Goal: Transaction & Acquisition: Purchase product/service

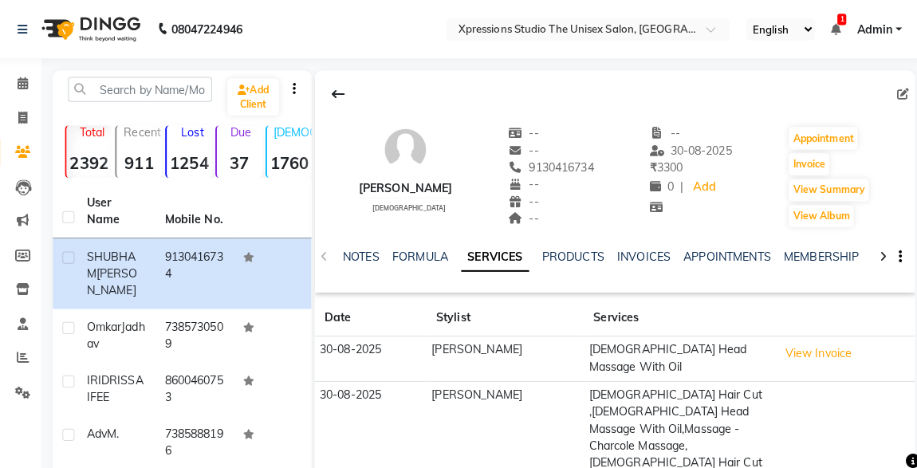
drag, startPoint x: 0, startPoint y: 0, endPoint x: 837, endPoint y: 27, distance: 837.5
click at [837, 27] on ul "English ENGLISH Español العربية मराठी हिंदी ગુજરાતી தமிழ் 中文 1 Notifications no…" at bounding box center [819, 29] width 170 height 22
click at [831, 28] on icon at bounding box center [831, 28] width 10 height 11
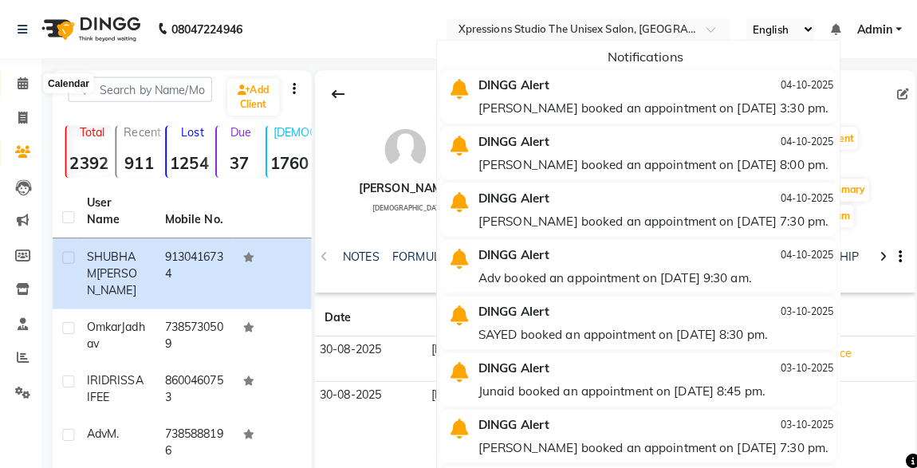
click at [17, 86] on span at bounding box center [30, 82] width 28 height 18
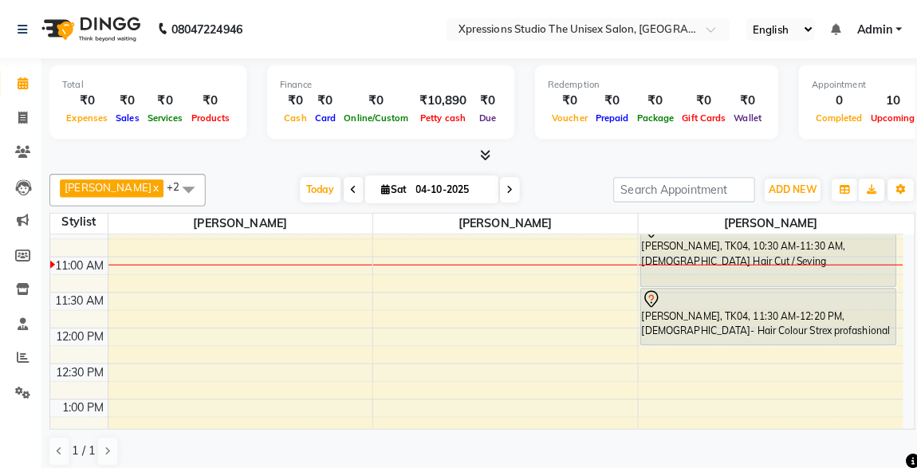
scroll to position [183, 0]
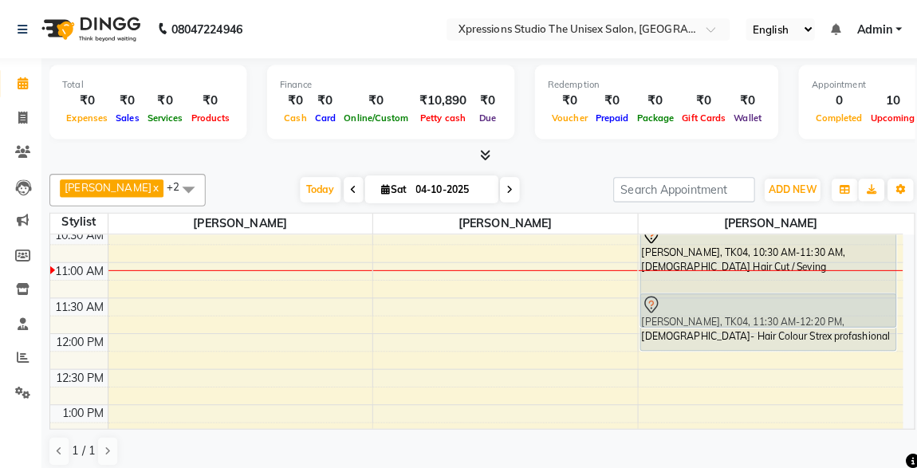
drag, startPoint x: 741, startPoint y: 285, endPoint x: 760, endPoint y: 267, distance: 26.0
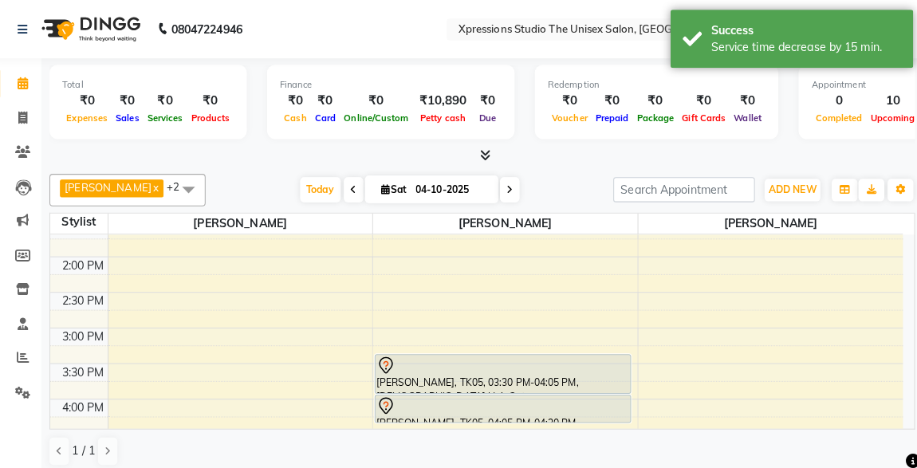
scroll to position [411, 0]
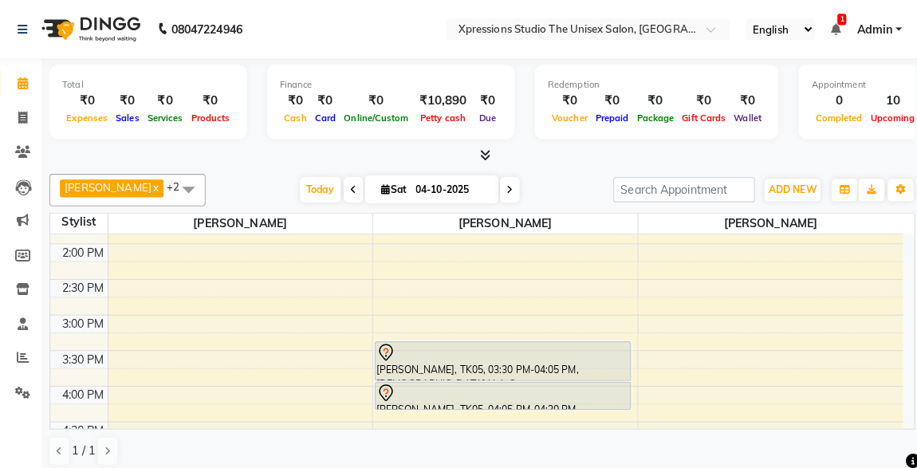
click at [566, 351] on div at bounding box center [503, 347] width 250 height 19
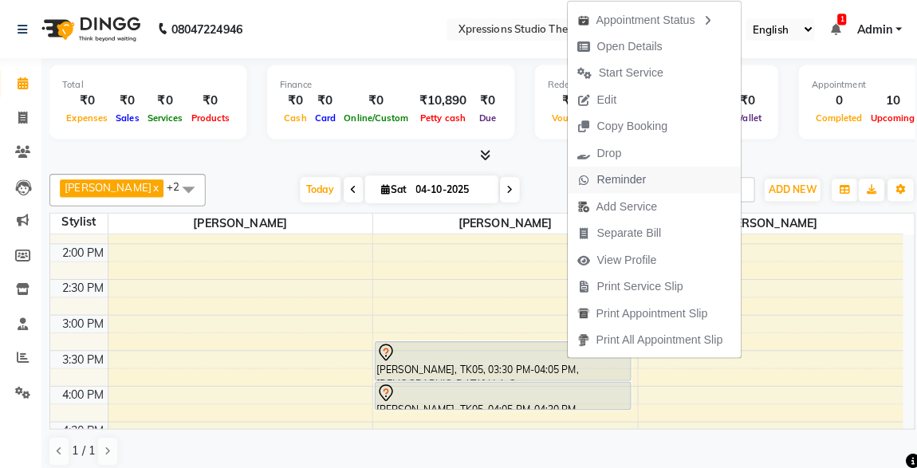
click at [604, 184] on span "Reminder" at bounding box center [620, 177] width 49 height 17
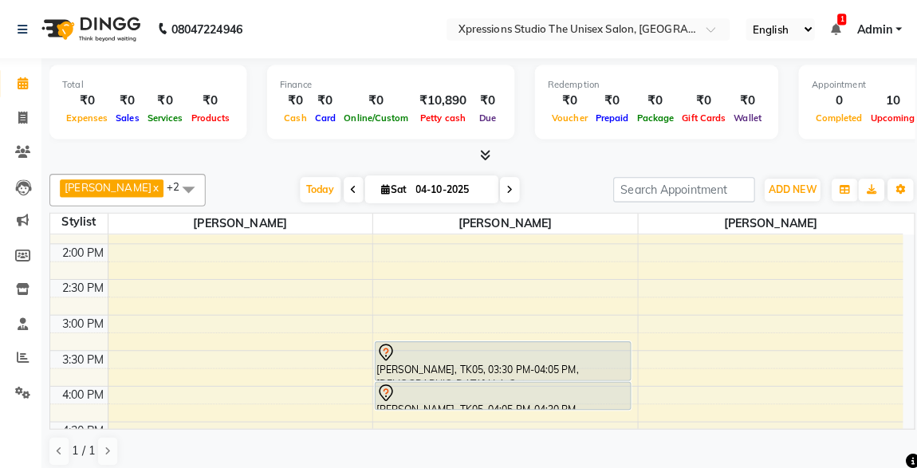
click at [604, 184] on div "ROSHAN TANDULKAR x ROHAN BABHULKAR x ADESH RAUT x +2 UnSelect All ADESH RAUT RO…" at bounding box center [482, 187] width 853 height 32
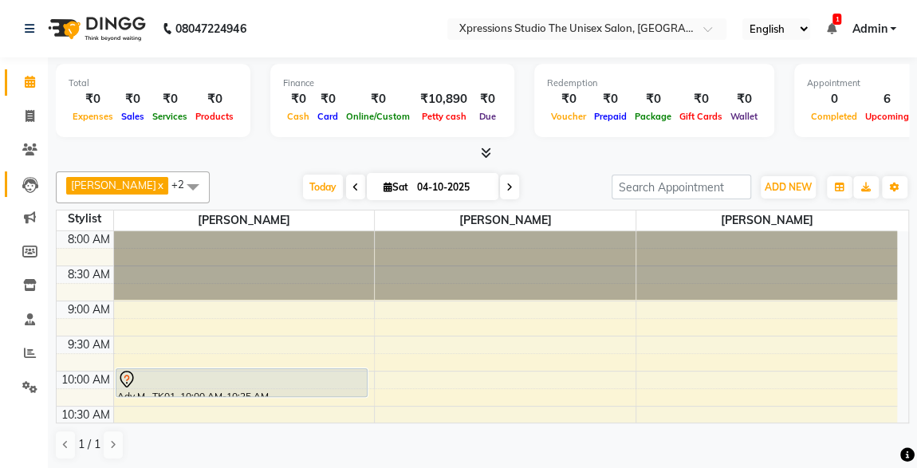
click at [17, 187] on span at bounding box center [30, 184] width 28 height 18
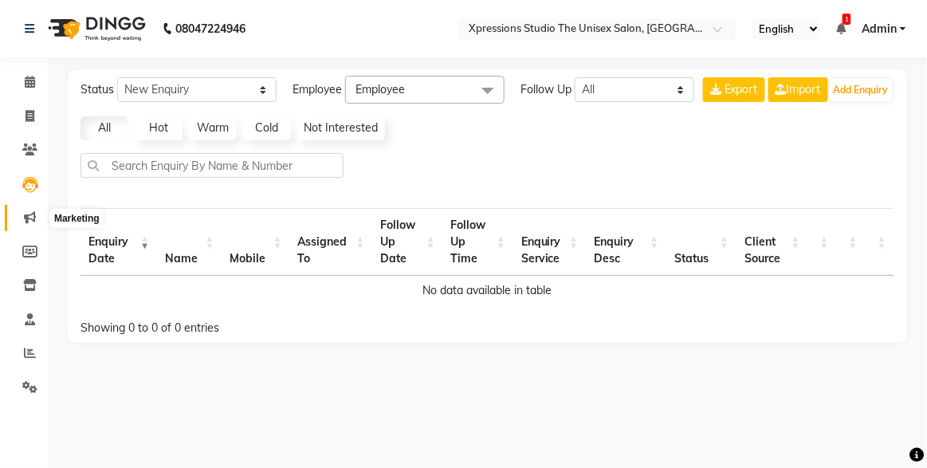
click at [25, 215] on icon at bounding box center [30, 217] width 12 height 12
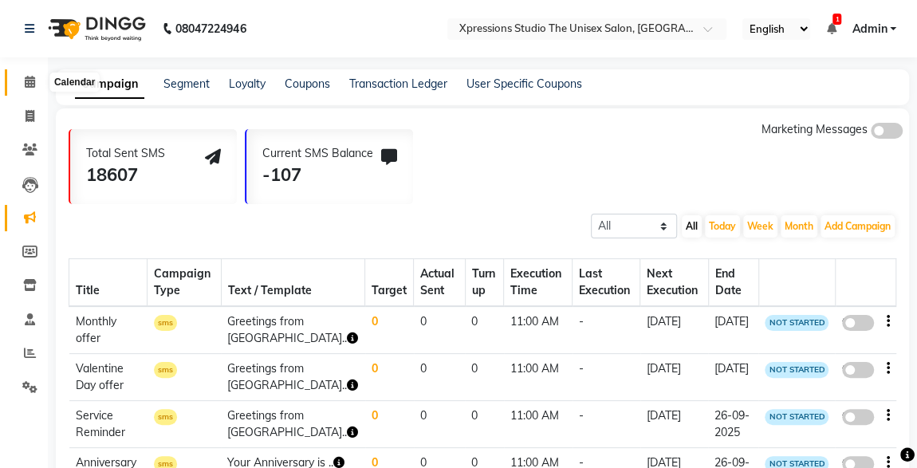
click at [32, 87] on icon at bounding box center [30, 82] width 10 height 12
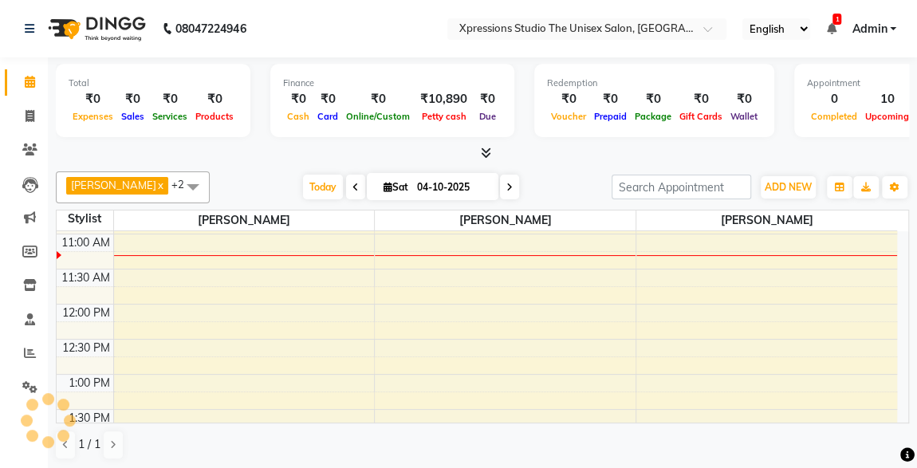
scroll to position [207, 0]
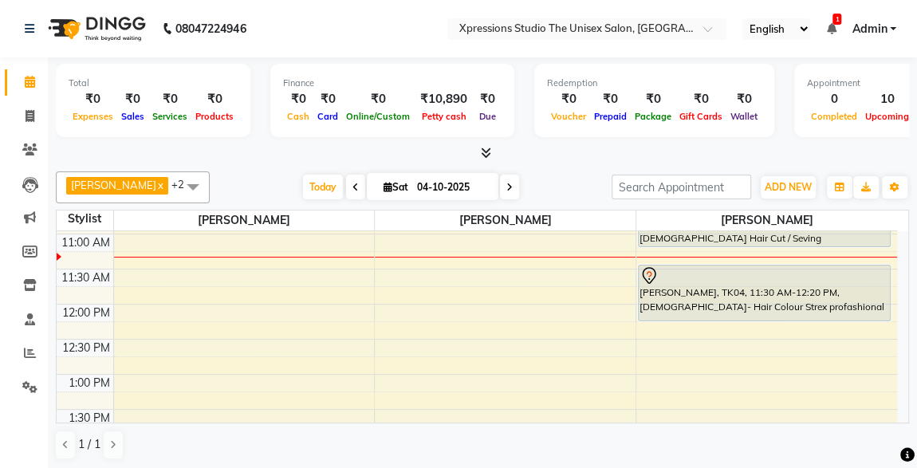
click at [841, 26] on ul "English ENGLISH Español العربية मराठी हिंदी ગુજરાતી தமிழ் 中文 1 Notifications DI…" at bounding box center [819, 29] width 170 height 22
click at [830, 26] on icon at bounding box center [831, 28] width 10 height 11
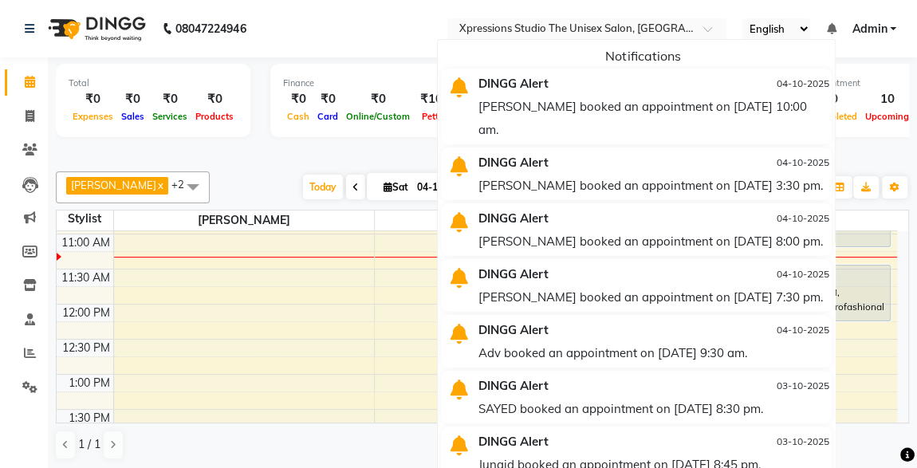
click at [623, 110] on div "[PERSON_NAME] booked an appointment on [DATE] 10:00 am." at bounding box center [653, 118] width 350 height 46
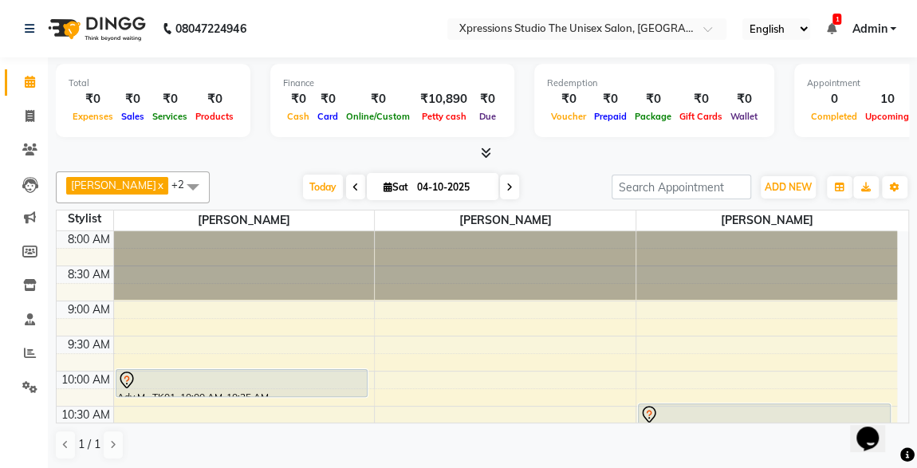
click at [301, 380] on div at bounding box center [242, 380] width 250 height 19
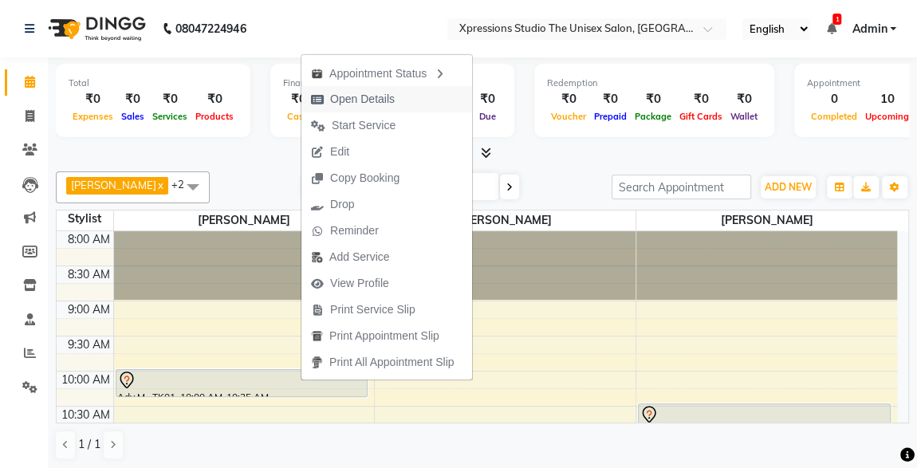
click at [345, 98] on span "Open Details" at bounding box center [362, 99] width 65 height 17
select select "7"
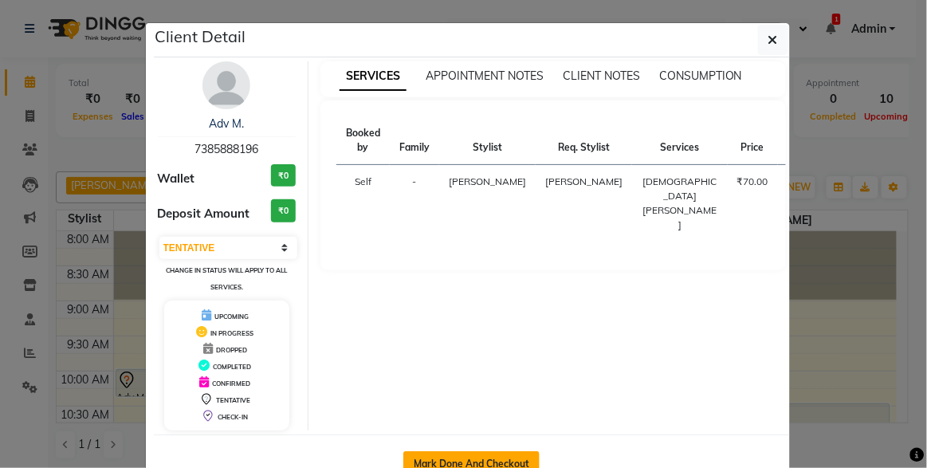
click at [431, 454] on button "Mark Done And Checkout" at bounding box center [471, 464] width 136 height 26
select select "service"
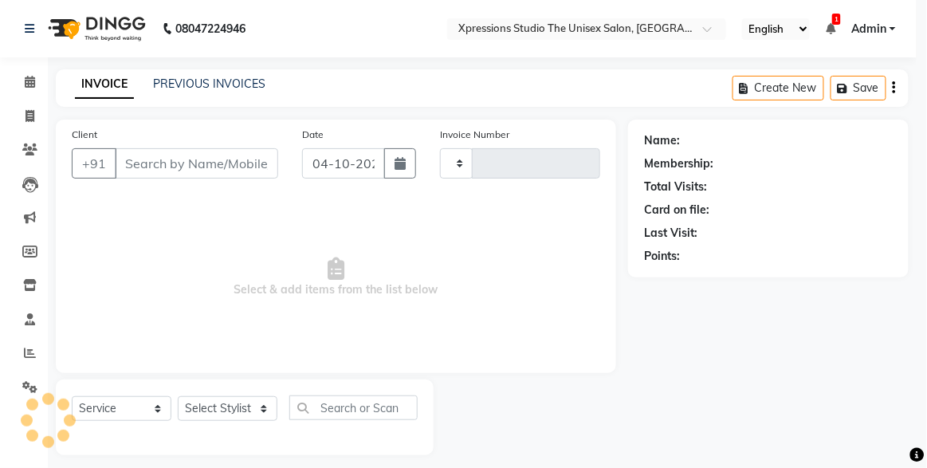
type input "5297"
select select "7003"
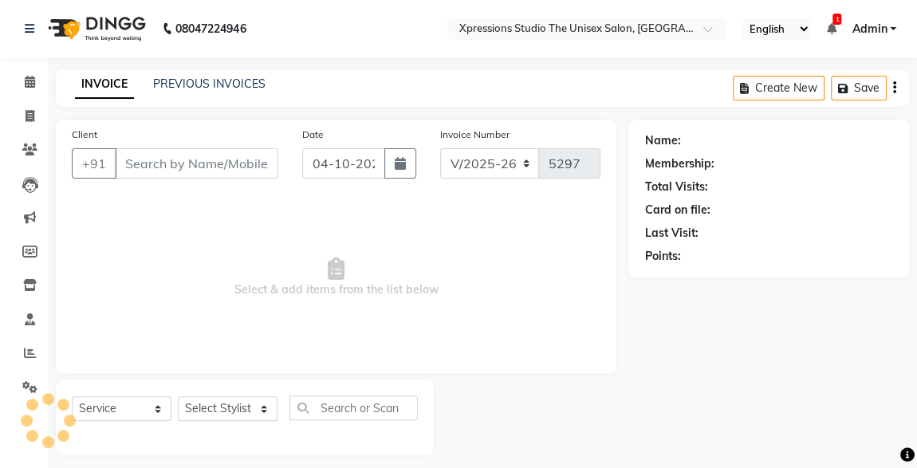
type input "7385888196"
select select "57587"
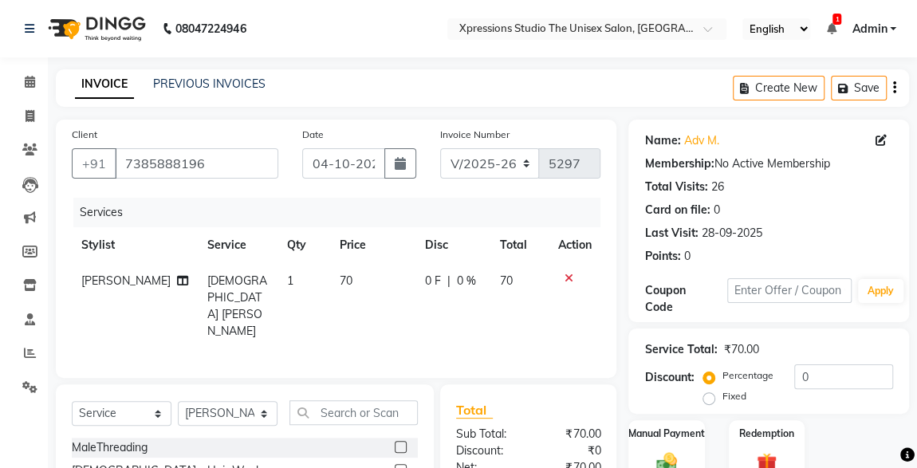
click at [566, 273] on icon at bounding box center [568, 278] width 9 height 11
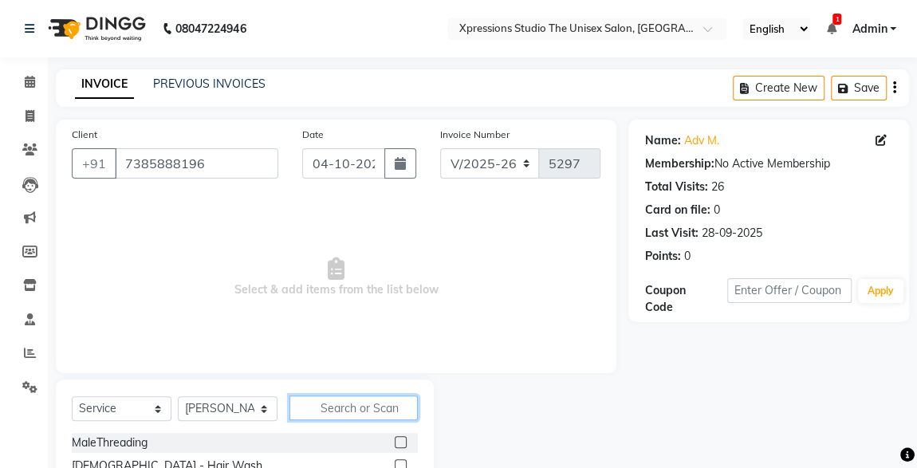
click at [382, 418] on input "text" at bounding box center [353, 407] width 128 height 25
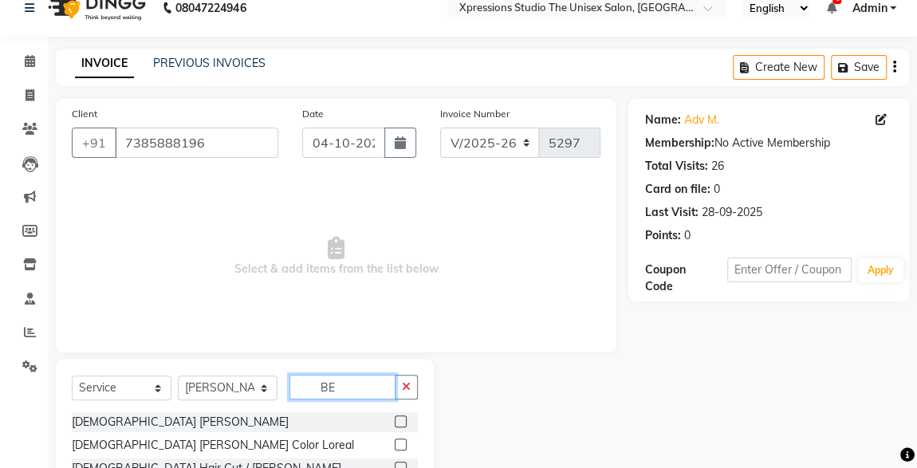
scroll to position [71, 0]
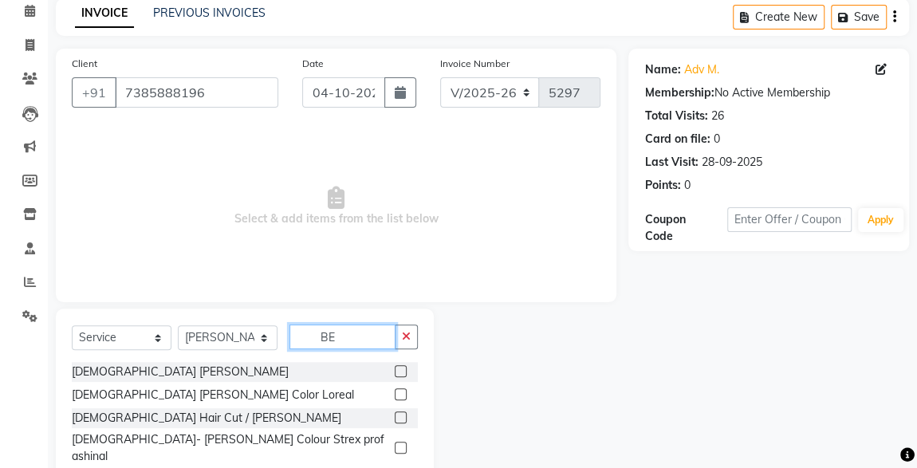
type input "BE"
click at [395, 415] on label at bounding box center [401, 417] width 12 height 12
click at [395, 415] on input "checkbox" at bounding box center [400, 418] width 10 height 10
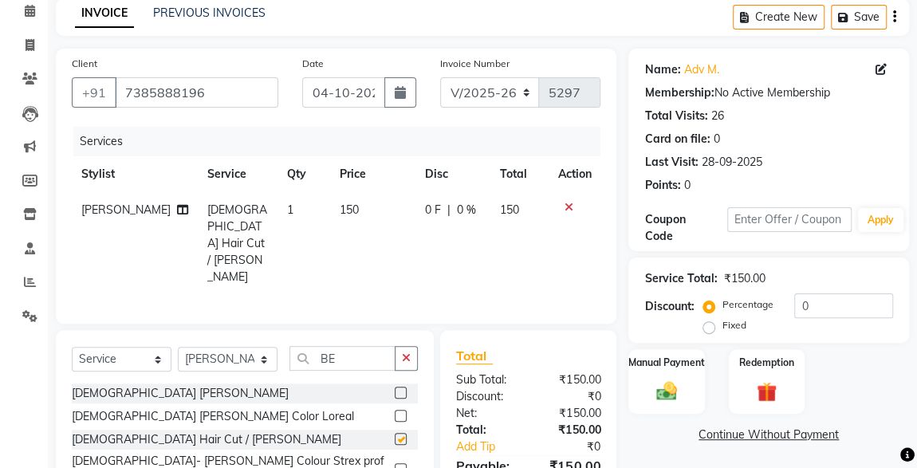
checkbox input "false"
click at [650, 383] on img at bounding box center [666, 391] width 34 height 25
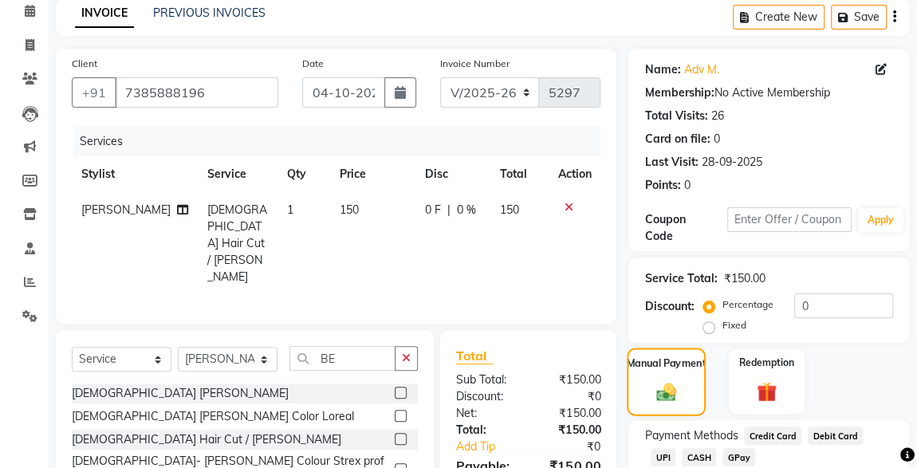
scroll to position [175, 0]
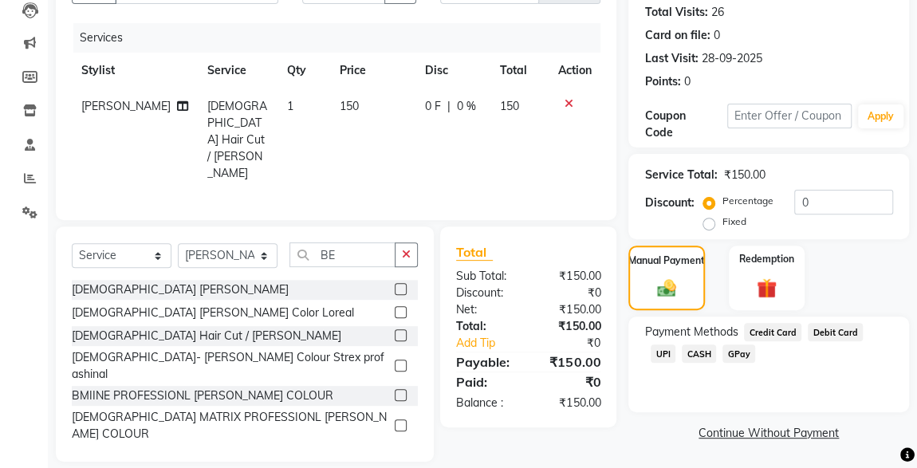
click at [682, 360] on span "CASH" at bounding box center [699, 353] width 34 height 18
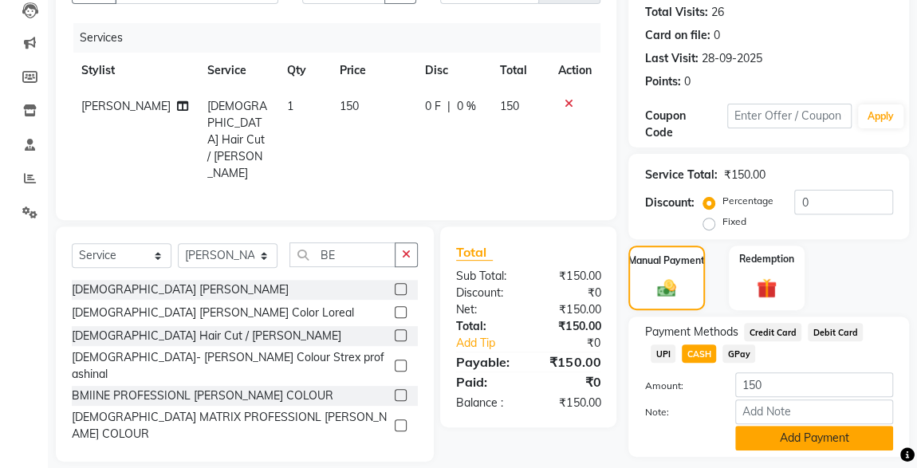
click at [777, 431] on button "Add Payment" at bounding box center [814, 438] width 158 height 25
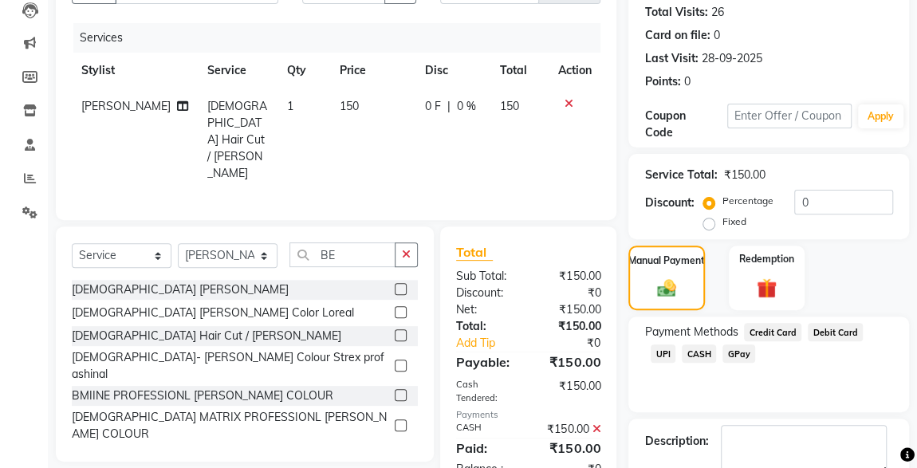
scroll to position [263, 0]
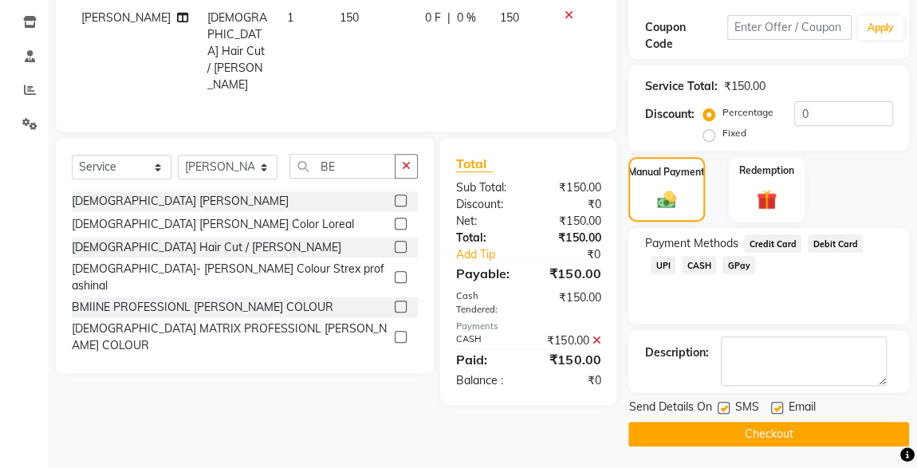
click at [721, 407] on label at bounding box center [724, 408] width 12 height 12
click at [721, 407] on input "checkbox" at bounding box center [723, 408] width 10 height 10
checkbox input "false"
click at [770, 441] on button "Checkout" at bounding box center [768, 434] width 281 height 25
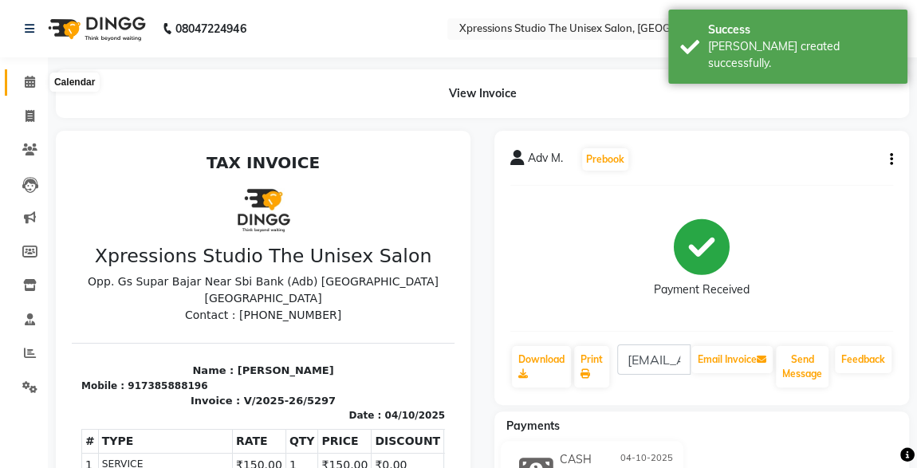
click at [23, 76] on span at bounding box center [30, 82] width 28 height 18
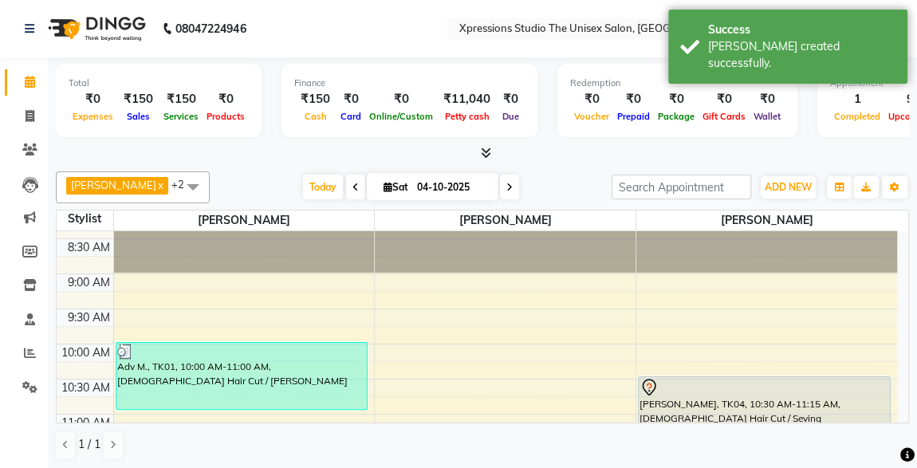
click at [907, 411] on div "8:00 AM 8:30 AM 9:00 AM 9:30 AM 10:00 AM 10:30 AM 11:00 AM 11:30 AM 12:00 PM 12…" at bounding box center [482, 326] width 851 height 191
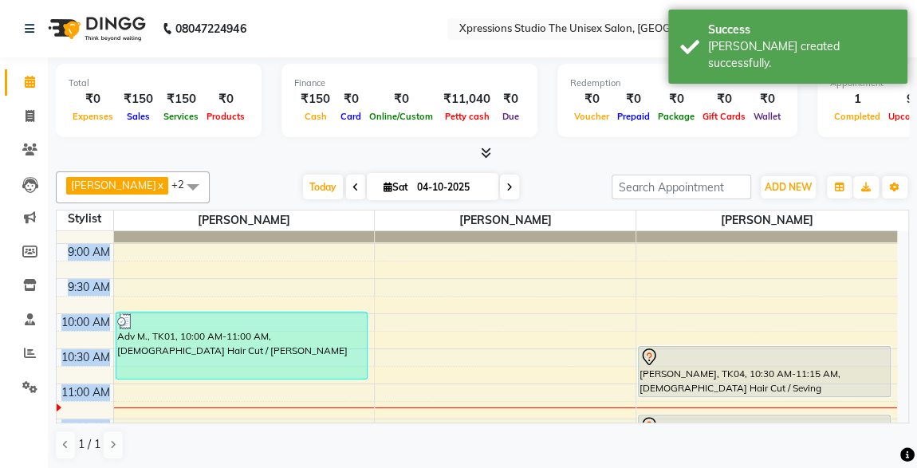
click at [907, 411] on div "8:00 AM 8:30 AM 9:00 AM 9:30 AM 10:00 AM 10:30 AM 11:00 AM 11:30 AM 12:00 PM 12…" at bounding box center [482, 326] width 851 height 191
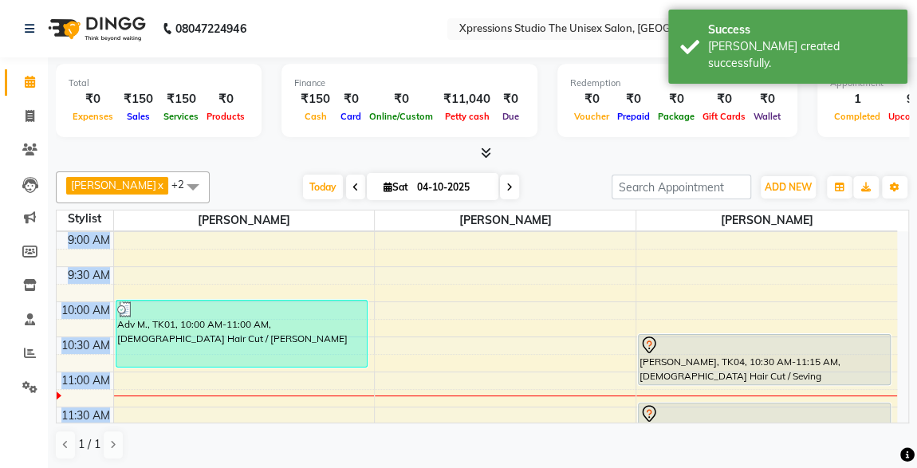
click at [907, 411] on div "8:00 AM 8:30 AM 9:00 AM 9:30 AM 10:00 AM 10:30 AM 11:00 AM 11:30 AM 12:00 PM 12…" at bounding box center [482, 326] width 851 height 191
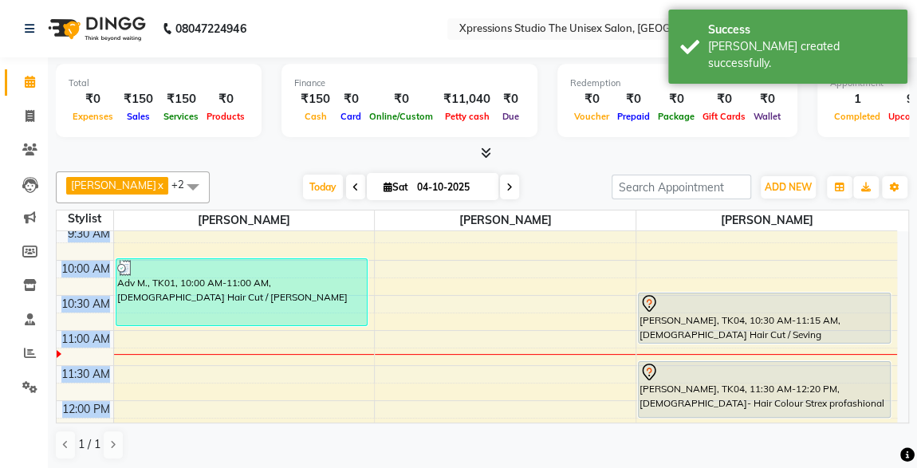
click at [907, 411] on div "8:00 AM 8:30 AM 9:00 AM 9:30 AM 10:00 AM 10:30 AM 11:00 AM 11:30 AM 12:00 PM 12…" at bounding box center [482, 326] width 851 height 191
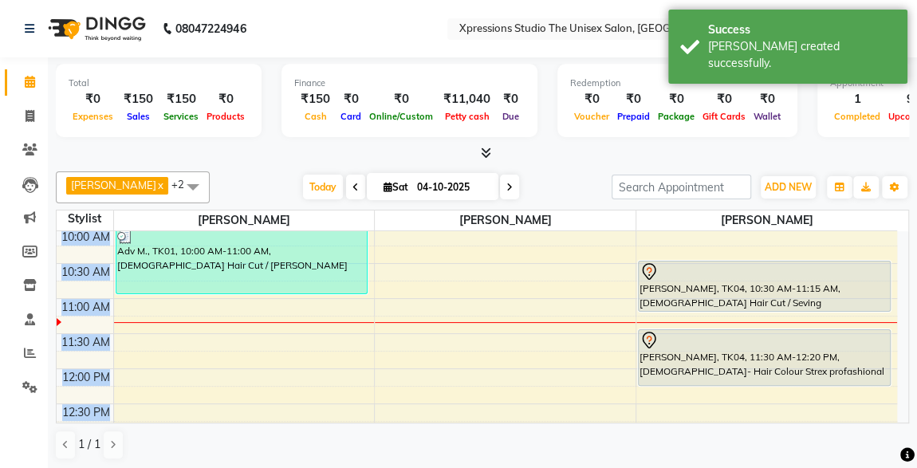
click at [907, 411] on div "8:00 AM 8:30 AM 9:00 AM 9:30 AM 10:00 AM 10:30 AM 11:00 AM 11:30 AM 12:00 PM 12…" at bounding box center [482, 326] width 851 height 191
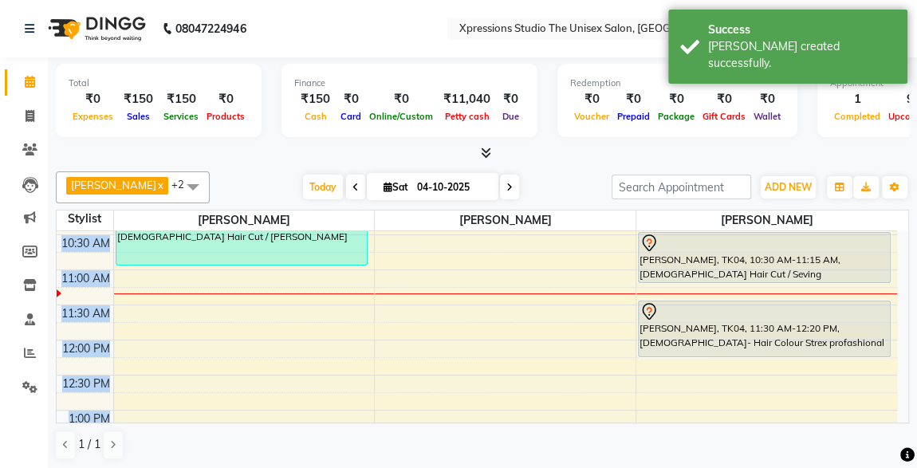
click at [907, 411] on div "8:00 AM 8:30 AM 9:00 AM 9:30 AM 10:00 AM 10:30 AM 11:00 AM 11:30 AM 12:00 PM 12…" at bounding box center [482, 326] width 851 height 191
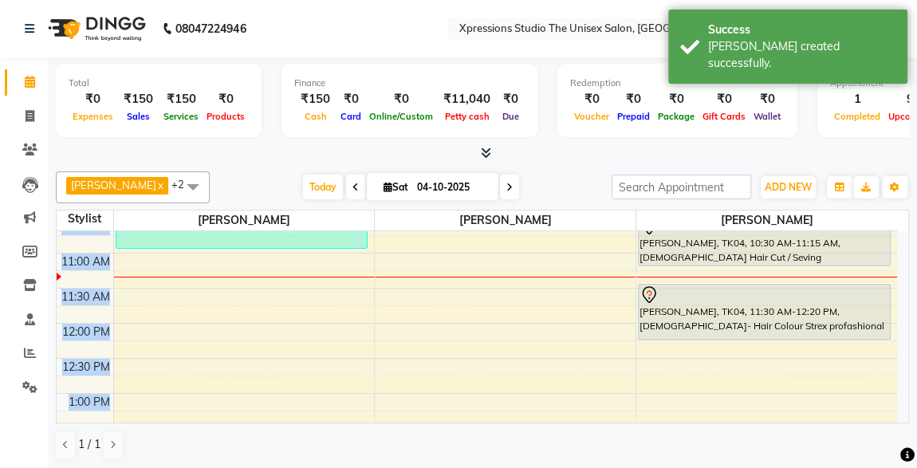
click at [907, 411] on div "8:00 AM 8:30 AM 9:00 AM 9:30 AM 10:00 AM 10:30 AM 11:00 AM 11:30 AM 12:00 PM 12…" at bounding box center [482, 326] width 851 height 191
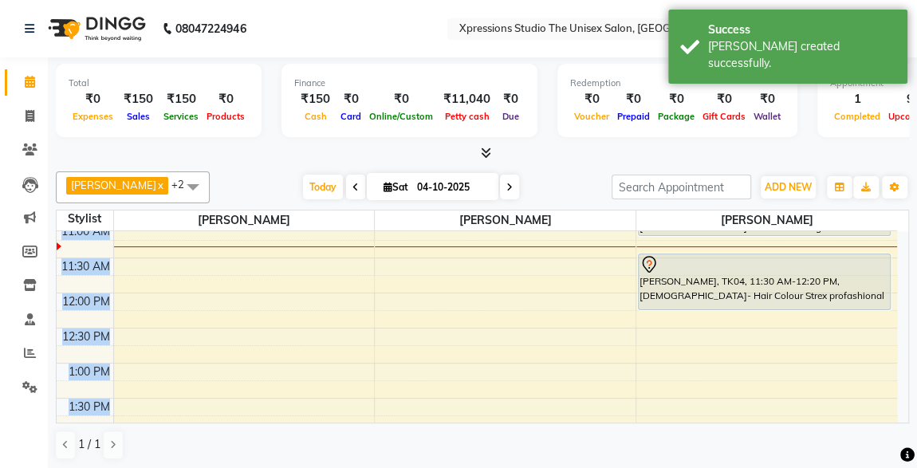
click at [907, 411] on div "8:00 AM 8:30 AM 9:00 AM 9:30 AM 10:00 AM 10:30 AM 11:00 AM 11:30 AM 12:00 PM 12…" at bounding box center [482, 326] width 851 height 191
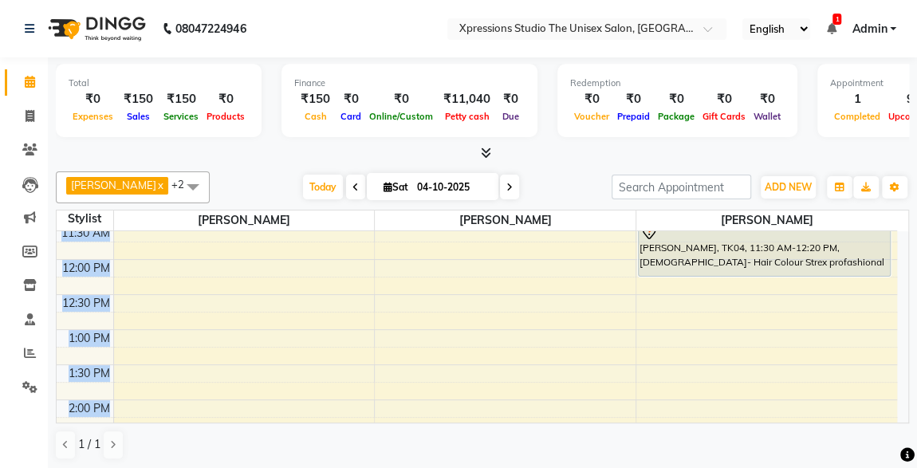
click at [907, 411] on div "8:00 AM 8:30 AM 9:00 AM 9:30 AM 10:00 AM 10:30 AM 11:00 AM 11:30 AM 12:00 PM 12…" at bounding box center [482, 326] width 851 height 191
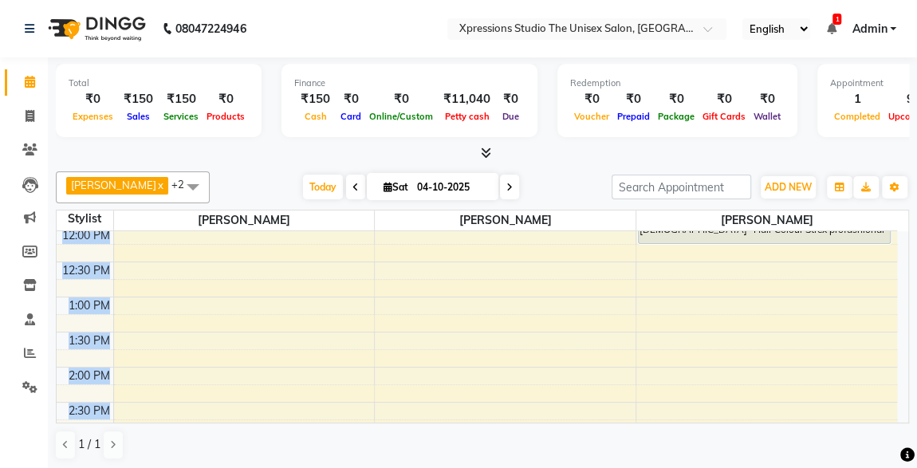
click at [907, 411] on div "8:00 AM 8:30 AM 9:00 AM 9:30 AM 10:00 AM 10:30 AM 11:00 AM 11:30 AM 12:00 PM 12…" at bounding box center [482, 326] width 851 height 191
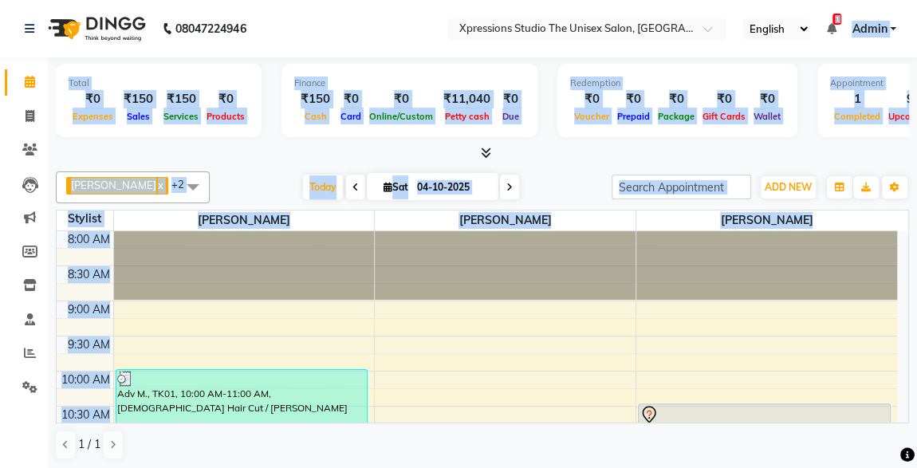
drag, startPoint x: 907, startPoint y: 411, endPoint x: 836, endPoint y: -10, distance: 426.1
click at [836, 0] on html "08047224946 Select Location × Xpressions Studio The Unisex Salon, Malkapur Engl…" at bounding box center [458, 234] width 917 height 468
click at [835, 28] on icon at bounding box center [831, 28] width 10 height 11
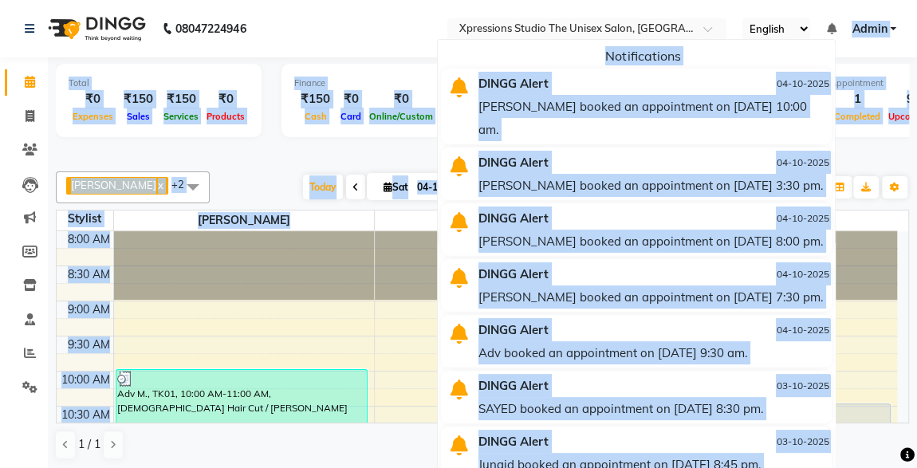
click at [835, 28] on icon at bounding box center [831, 28] width 10 height 11
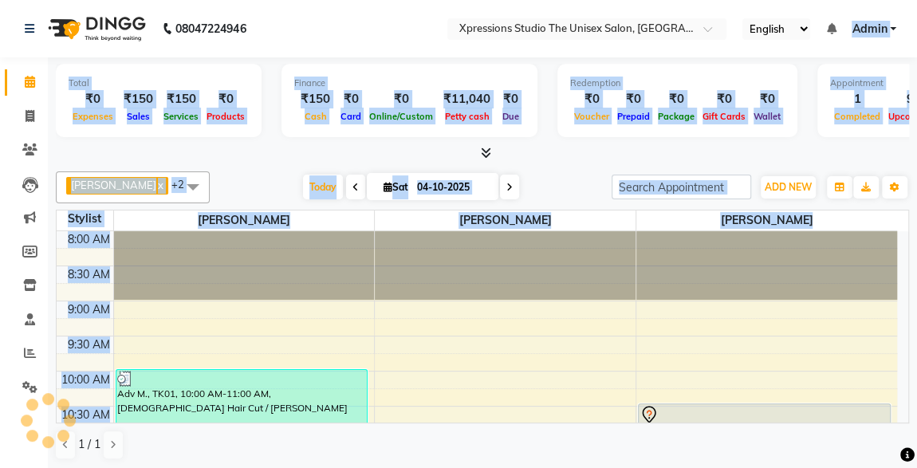
click at [833, 29] on icon at bounding box center [831, 28] width 10 height 11
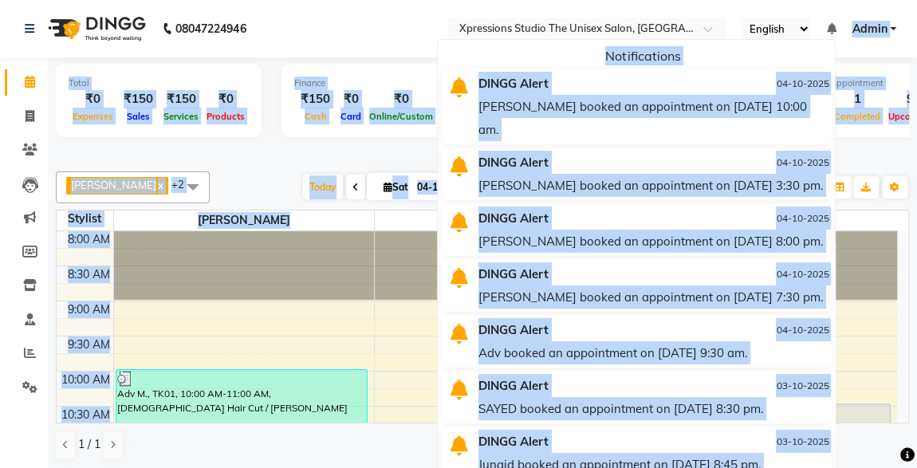
click at [844, 138] on div "Total ₹0 Expenses ₹150 Sales ₹150 Services ₹0 Products Finance ₹150 Cash ₹0 Car…" at bounding box center [482, 103] width 853 height 78
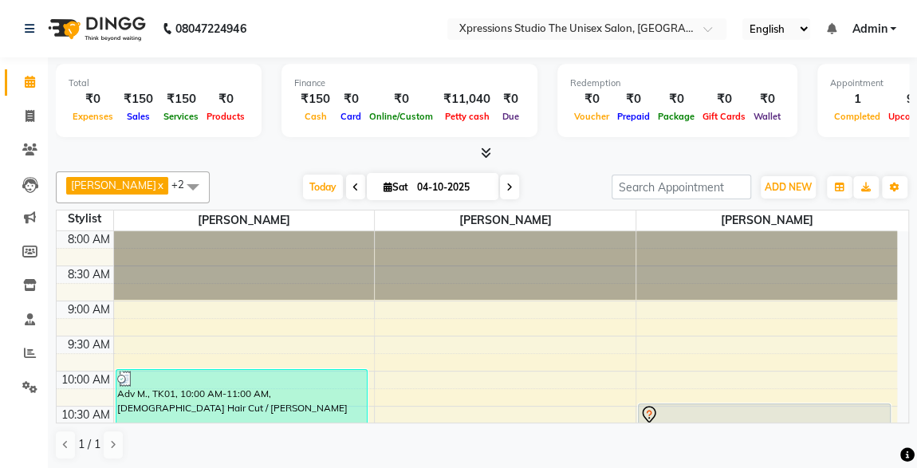
click at [828, 23] on icon at bounding box center [831, 28] width 10 height 11
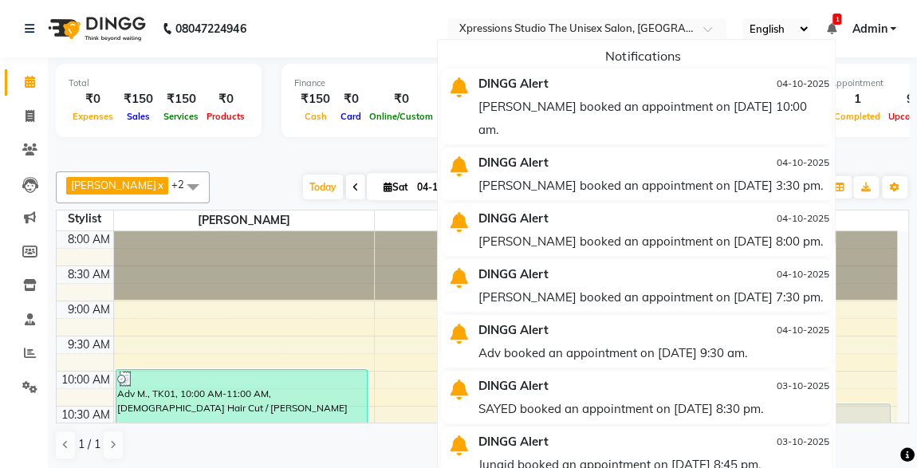
click at [892, 64] on div "Appointment 1 Completed 9 Upcoming 0 Ongoing 0 No show" at bounding box center [928, 100] width 223 height 73
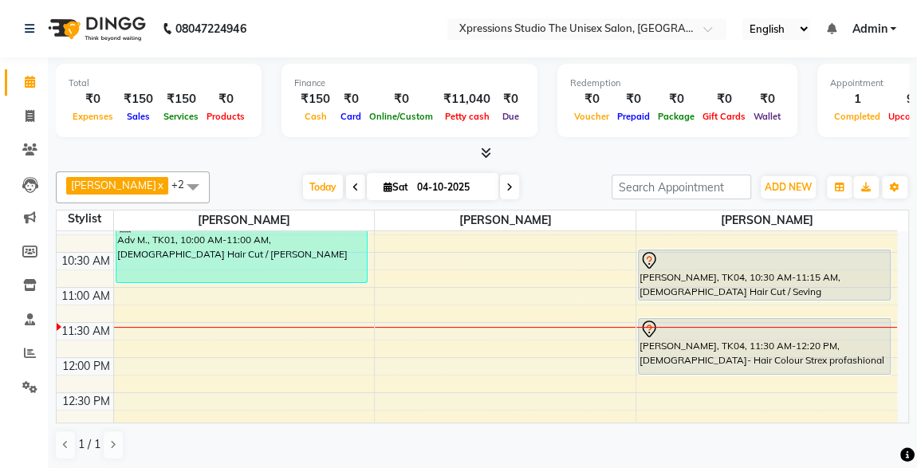
scroll to position [167, 0]
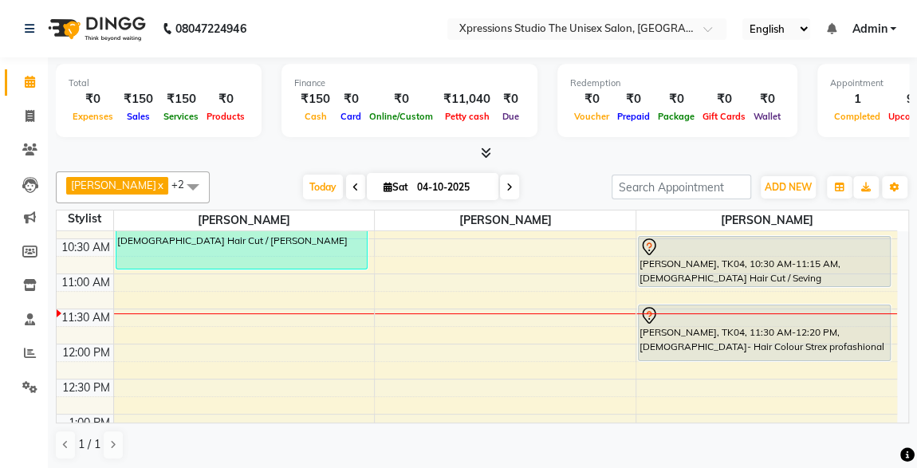
click at [796, 259] on div "[PERSON_NAME], TK04, 10:30 AM-11:15 AM, [DEMOGRAPHIC_DATA] Hair Cut / Seving" at bounding box center [764, 261] width 251 height 49
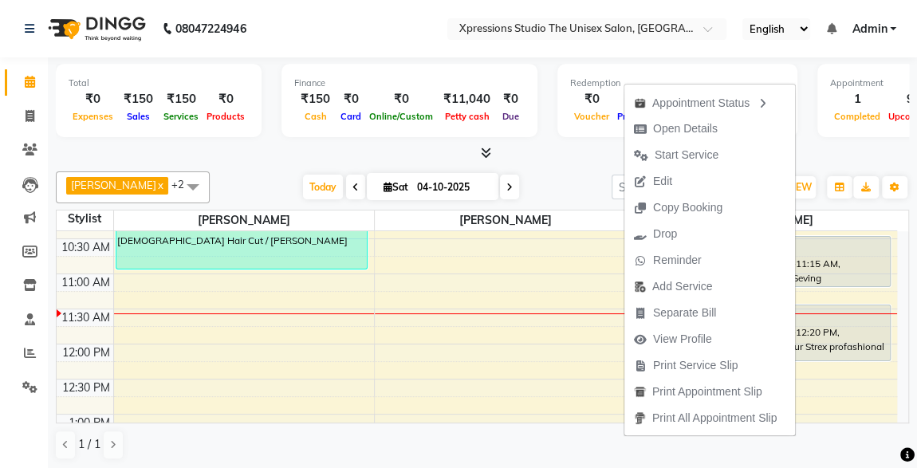
scroll to position [0, 0]
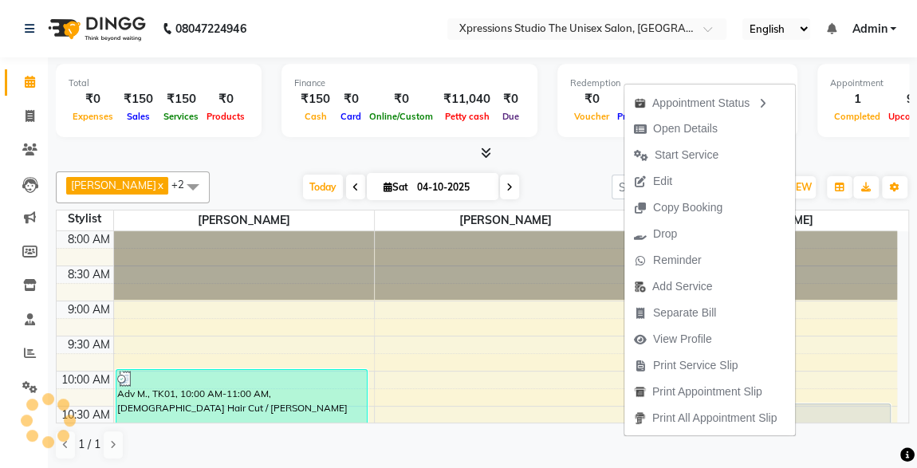
click at [465, 242] on div at bounding box center [505, 265] width 261 height 69
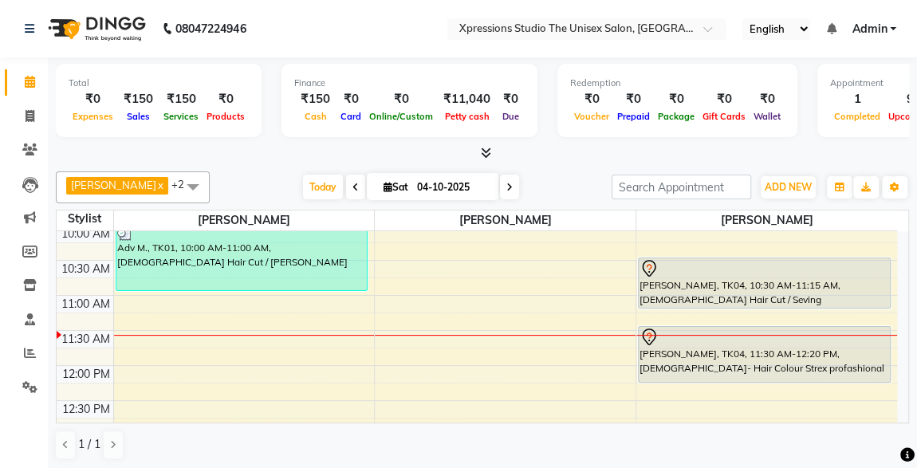
scroll to position [167, 0]
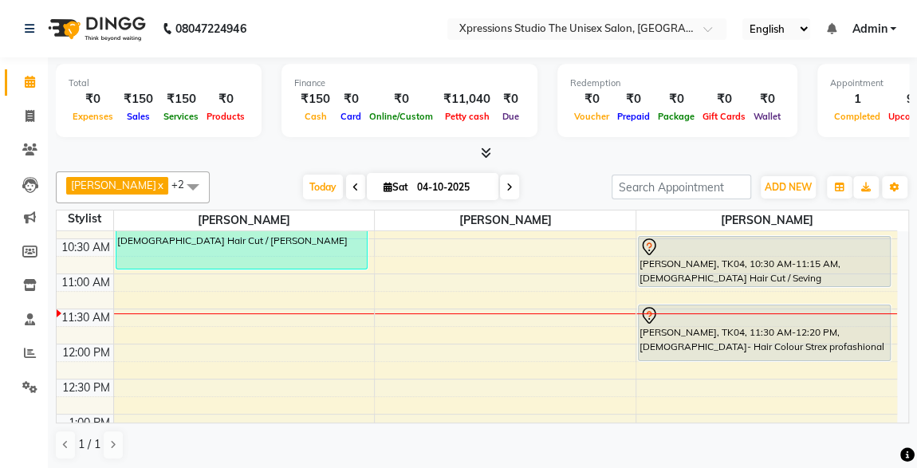
click at [732, 315] on div at bounding box center [764, 315] width 250 height 19
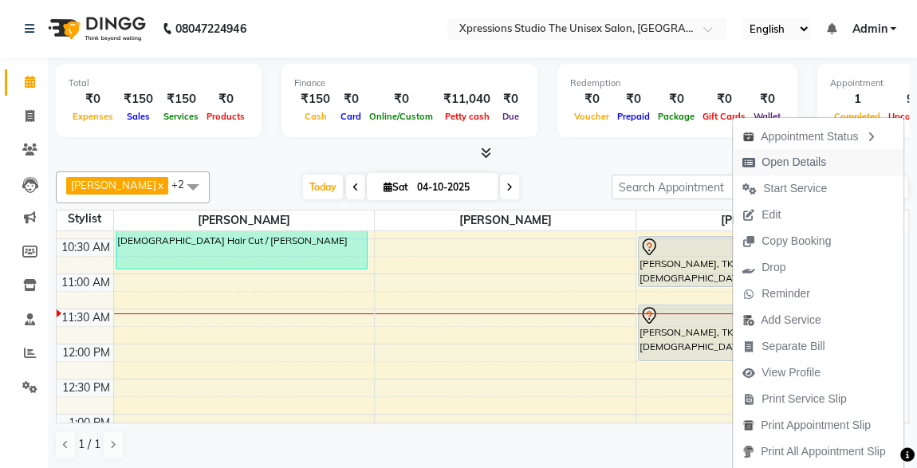
click at [818, 161] on span "Open Details" at bounding box center [793, 162] width 65 height 17
select select "7"
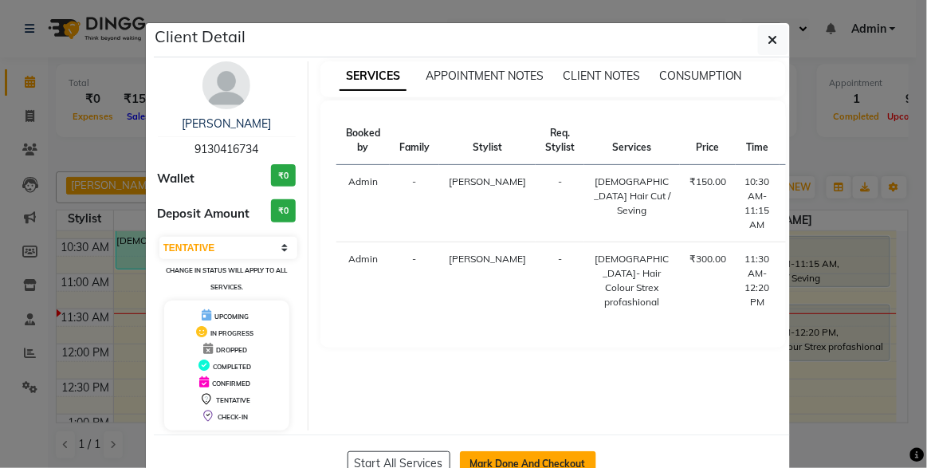
click at [552, 453] on button "Mark Done And Checkout" at bounding box center [528, 464] width 136 height 26
select select "7003"
select select "service"
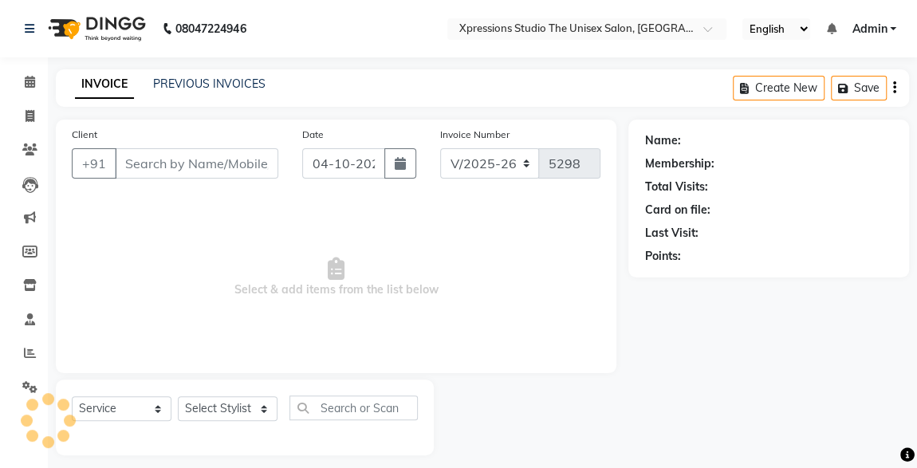
type input "9130416734"
select select "57589"
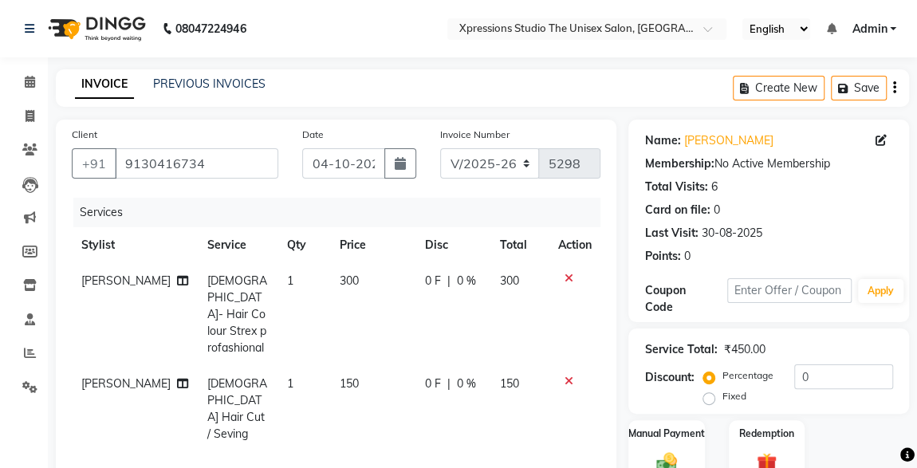
click at [565, 281] on icon at bounding box center [568, 278] width 9 height 11
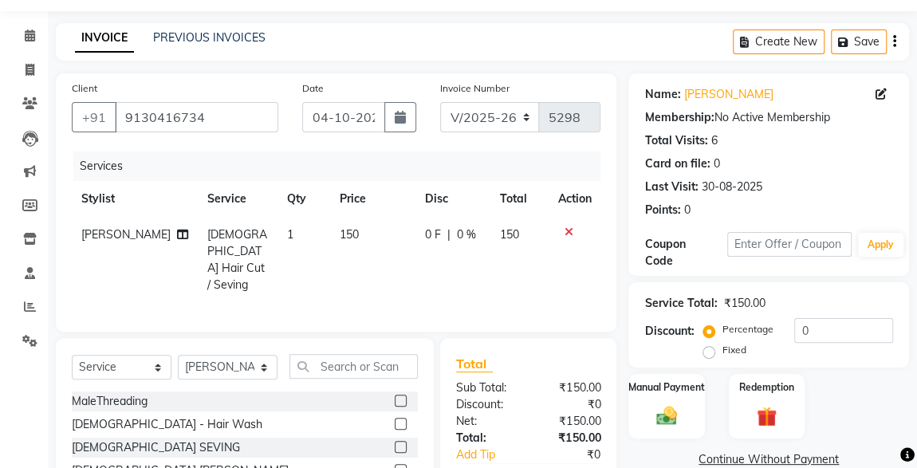
scroll to position [169, 0]
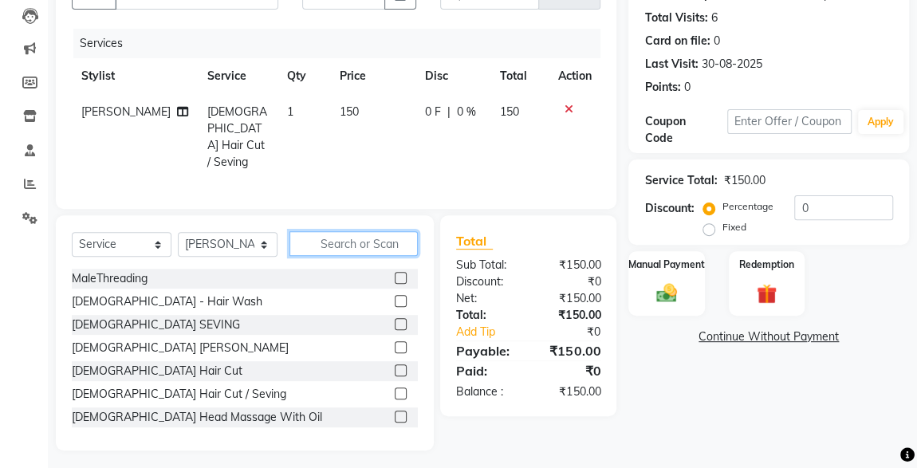
click at [360, 240] on input "text" at bounding box center [353, 243] width 128 height 25
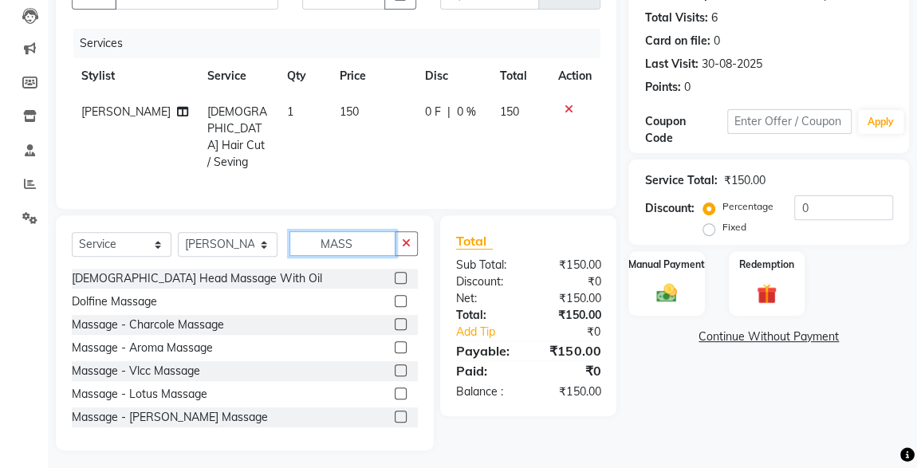
type input "MASS"
click at [395, 387] on label at bounding box center [401, 393] width 12 height 12
click at [395, 389] on input "checkbox" at bounding box center [400, 394] width 10 height 10
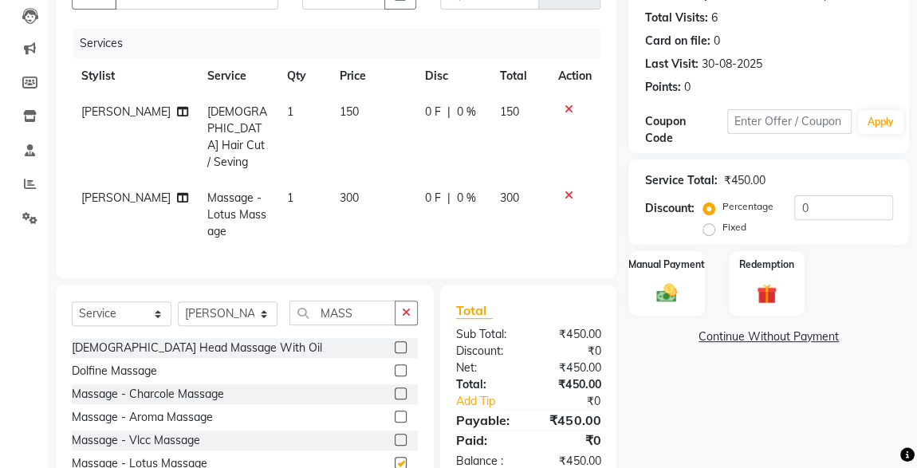
checkbox input "false"
click at [677, 293] on img at bounding box center [666, 292] width 33 height 23
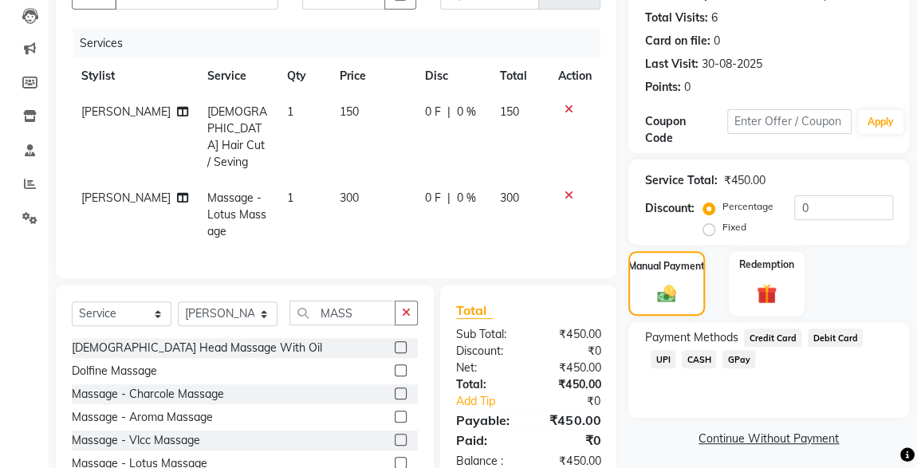
click at [675, 350] on span "UPI" at bounding box center [663, 359] width 25 height 18
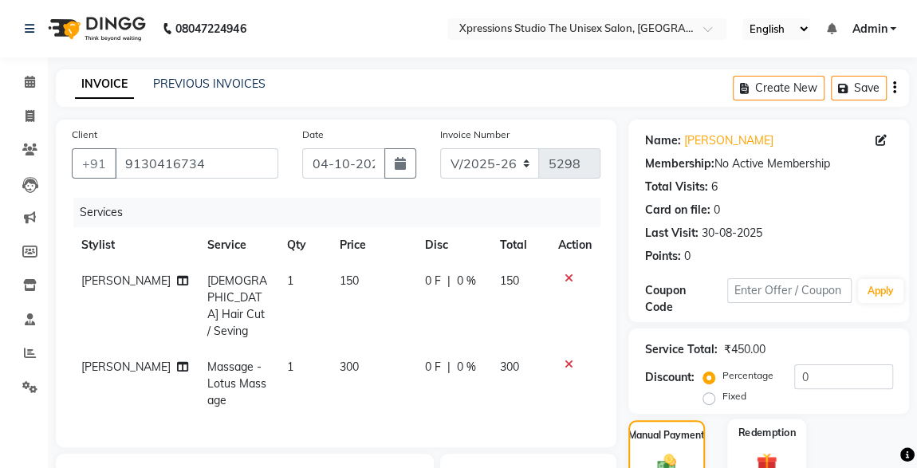
scroll to position [221, 0]
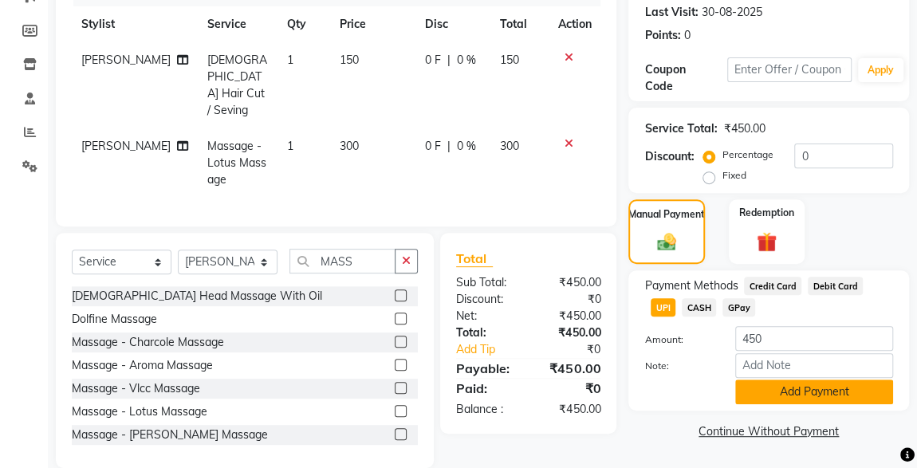
click at [832, 391] on button "Add Payment" at bounding box center [814, 391] width 158 height 25
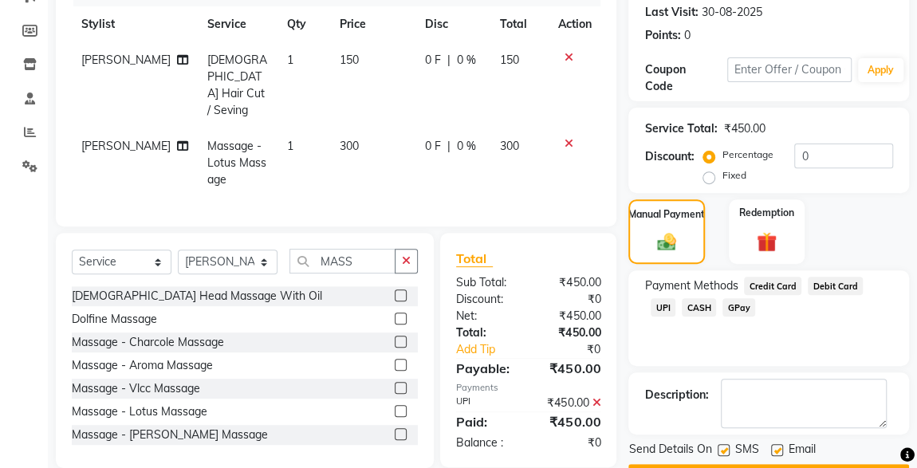
scroll to position [263, 0]
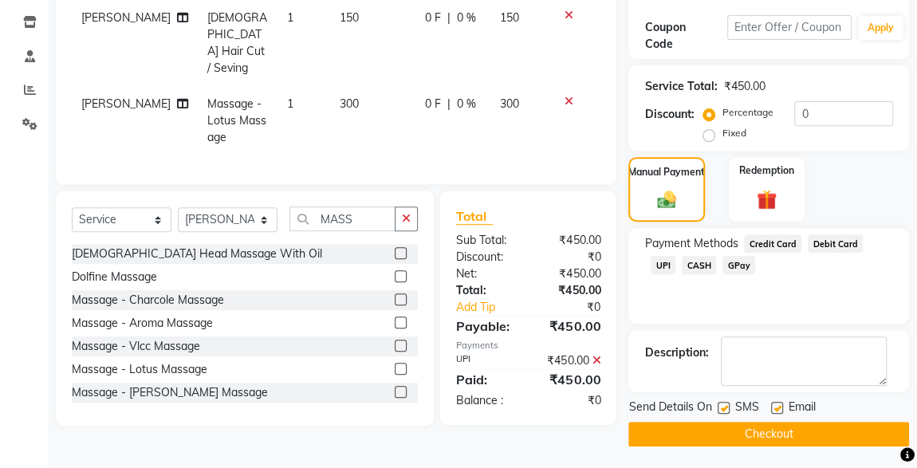
click at [829, 431] on button "Checkout" at bounding box center [768, 434] width 281 height 25
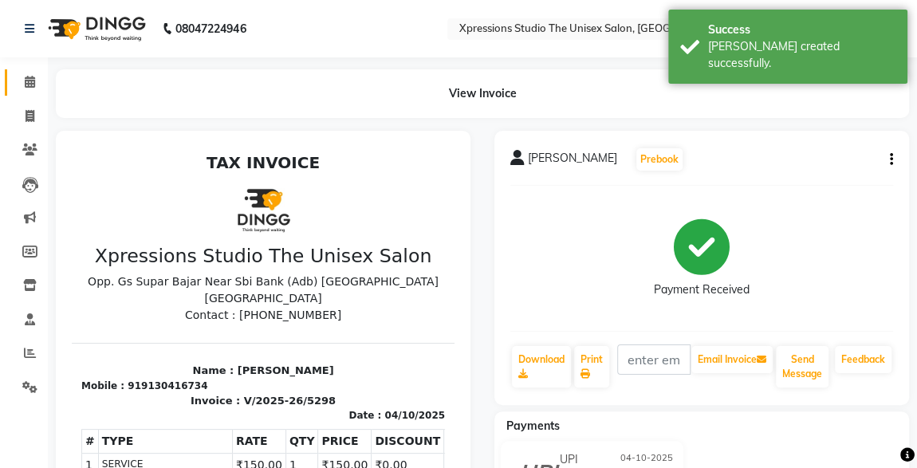
click at [29, 82] on icon at bounding box center [30, 82] width 10 height 12
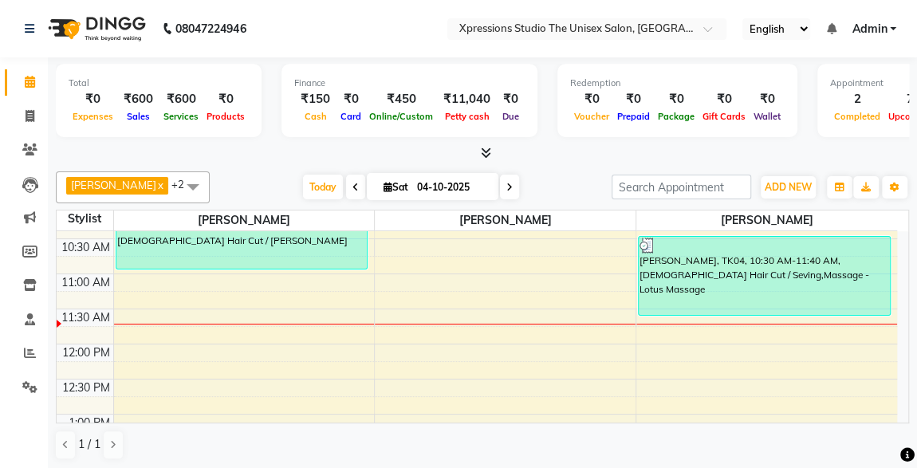
click at [489, 151] on icon at bounding box center [486, 153] width 10 height 12
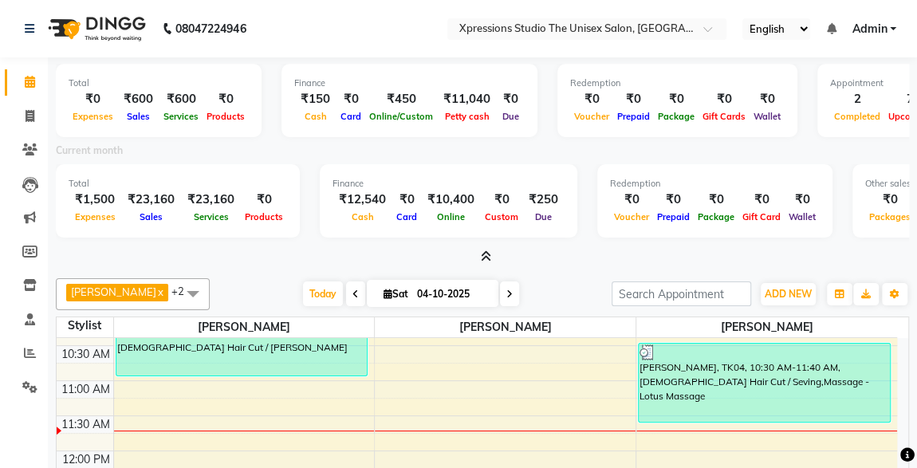
click at [483, 258] on icon at bounding box center [486, 256] width 10 height 12
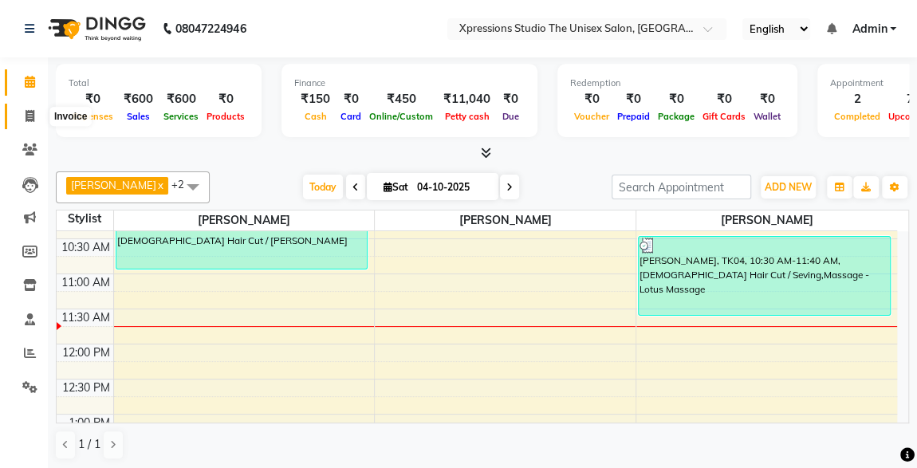
click at [21, 114] on span at bounding box center [30, 117] width 28 height 18
select select "7003"
select select "service"
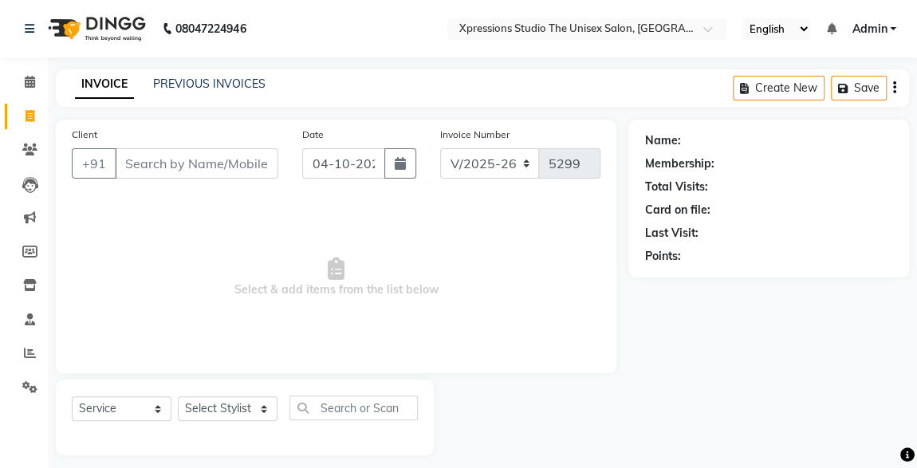
click at [219, 179] on div "Client +91" at bounding box center [175, 158] width 230 height 65
click at [212, 160] on input "Client" at bounding box center [196, 163] width 163 height 30
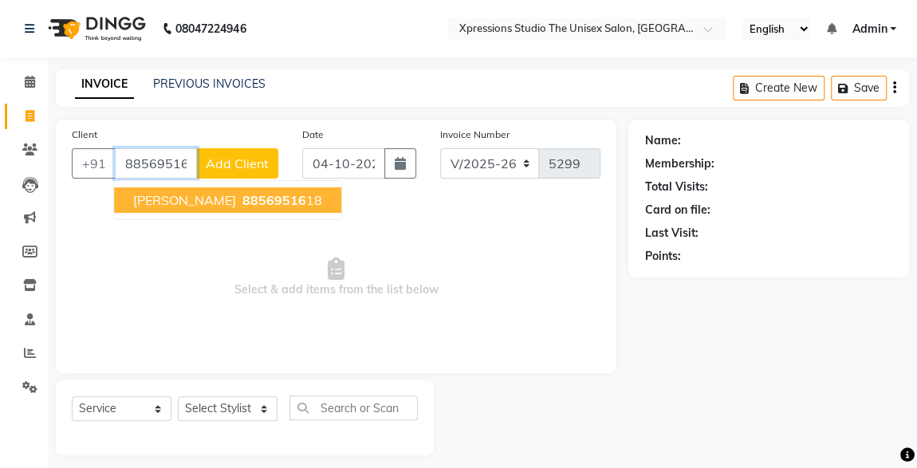
click at [242, 194] on span "88569516" at bounding box center [274, 200] width 64 height 16
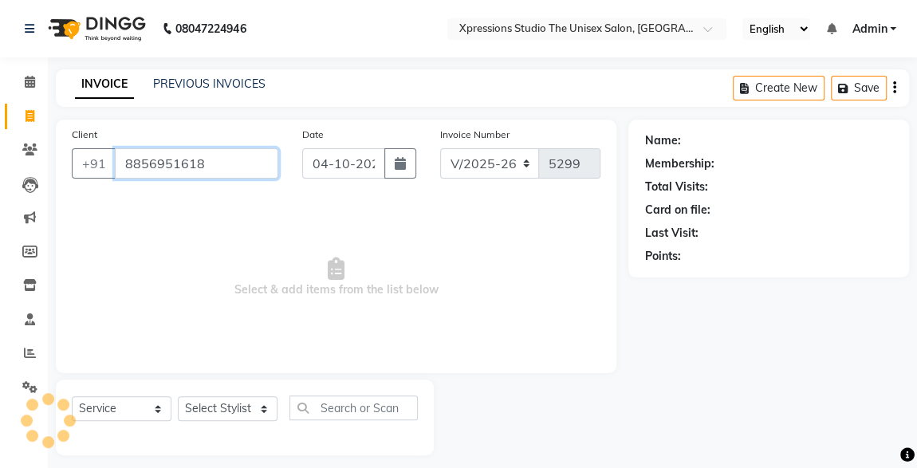
type input "8856951618"
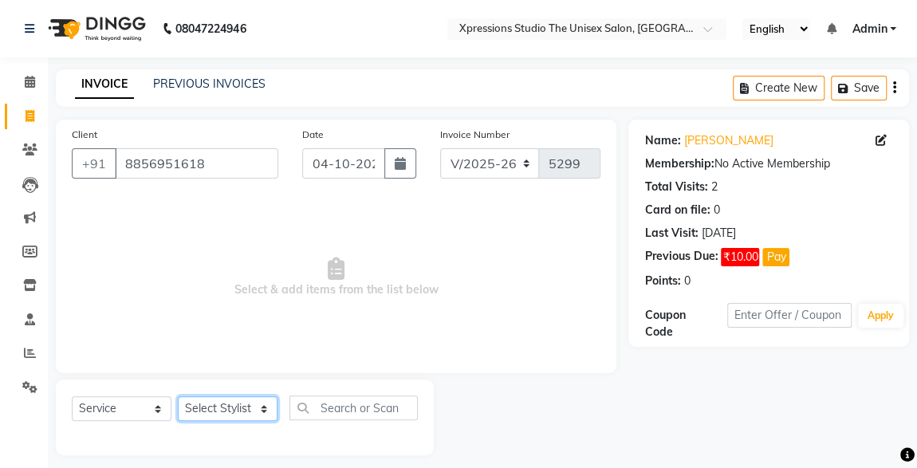
click at [240, 398] on select "Select Stylist ADESH RAUT ROHAN BABHULKAR ROSHAN TANDULKAR" at bounding box center [228, 408] width 100 height 25
select select "57588"
click at [178, 396] on select "Select Stylist ADESH RAUT ROHAN BABHULKAR ROSHAN TANDULKAR" at bounding box center [228, 408] width 100 height 25
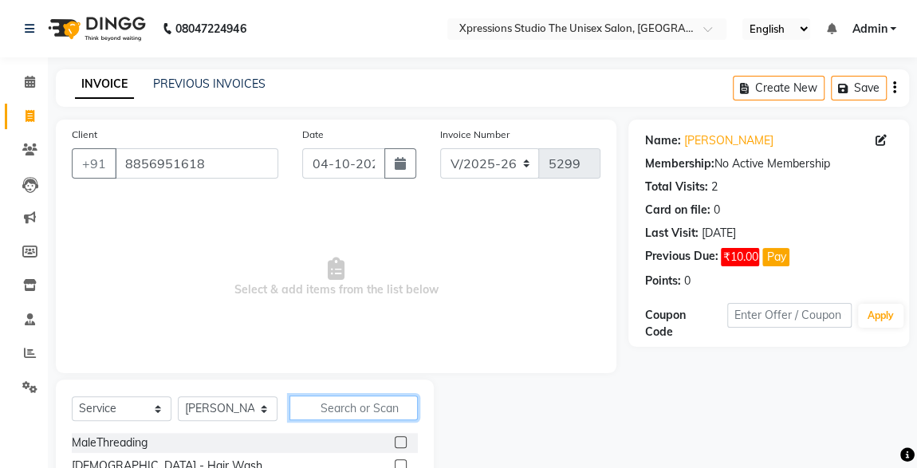
click at [382, 408] on input "text" at bounding box center [353, 407] width 128 height 25
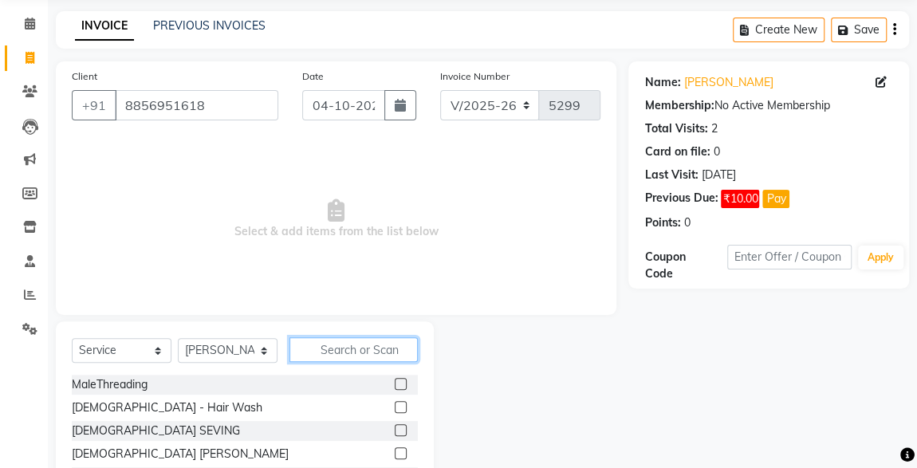
scroll to position [59, 0]
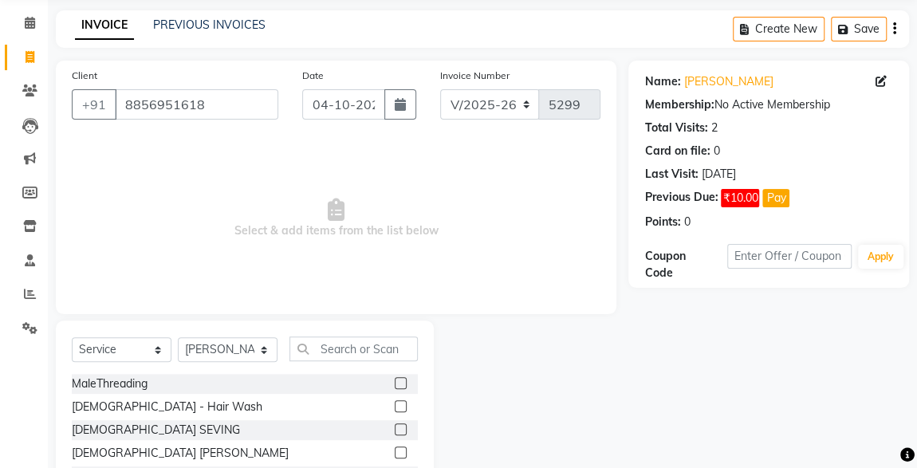
click at [395, 381] on label at bounding box center [401, 383] width 12 height 12
click at [395, 381] on input "checkbox" at bounding box center [400, 384] width 10 height 10
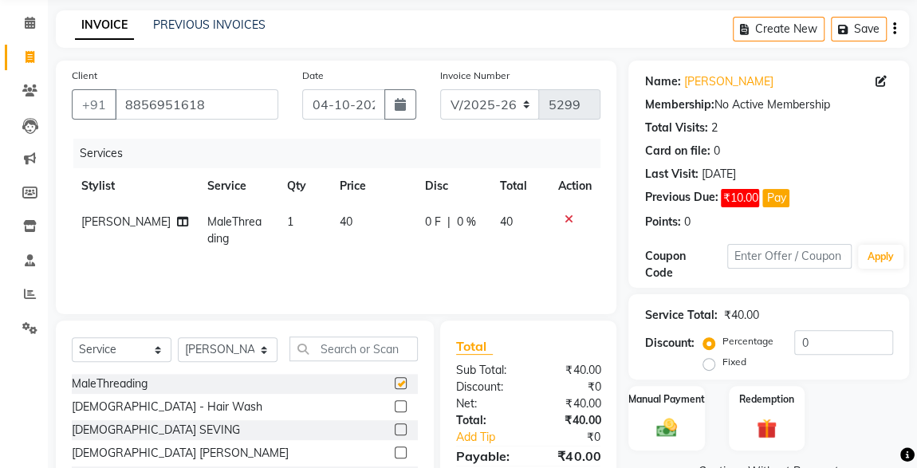
checkbox input "false"
click at [395, 450] on label at bounding box center [401, 452] width 12 height 12
click at [395, 450] on input "checkbox" at bounding box center [400, 453] width 10 height 10
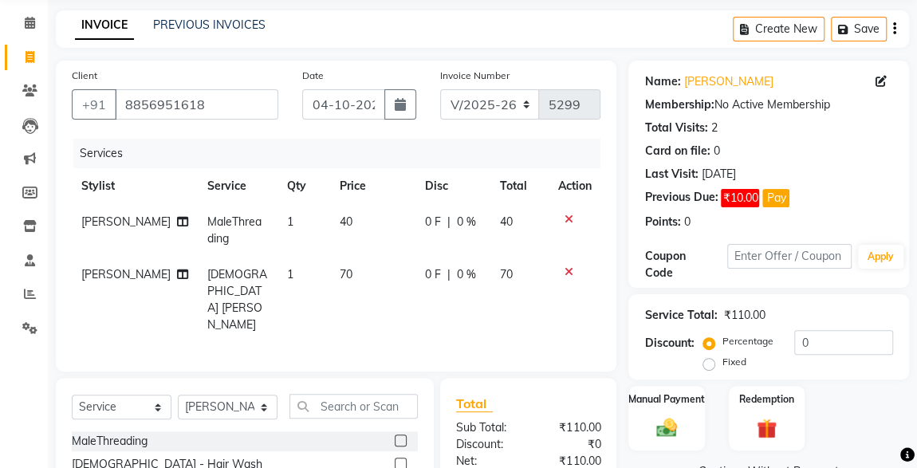
checkbox input "false"
click at [745, 438] on div "Redemption" at bounding box center [766, 418] width 79 height 68
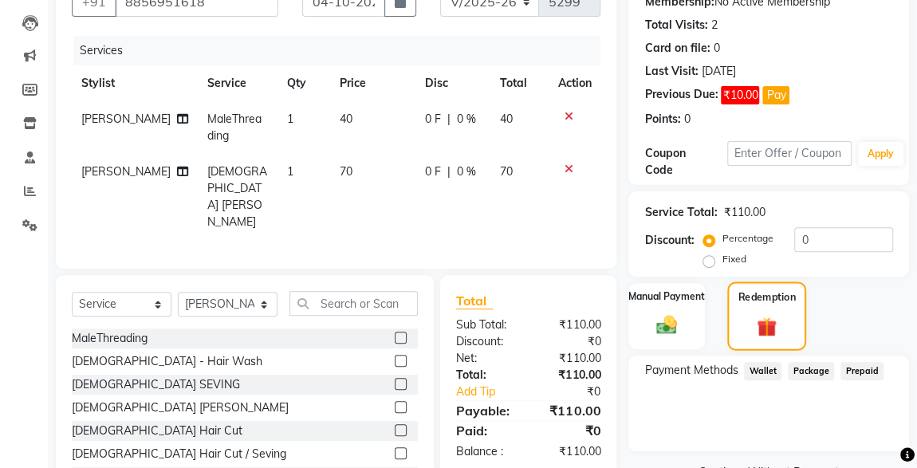
scroll to position [204, 0]
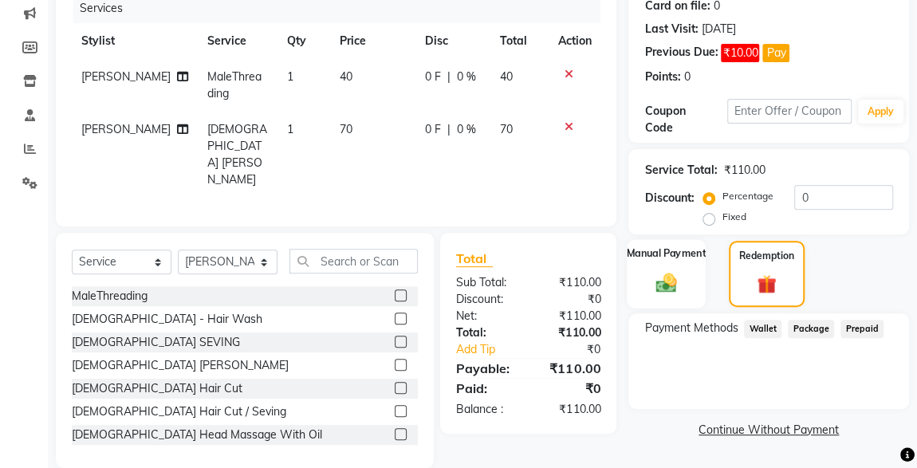
click at [659, 289] on img at bounding box center [666, 282] width 34 height 25
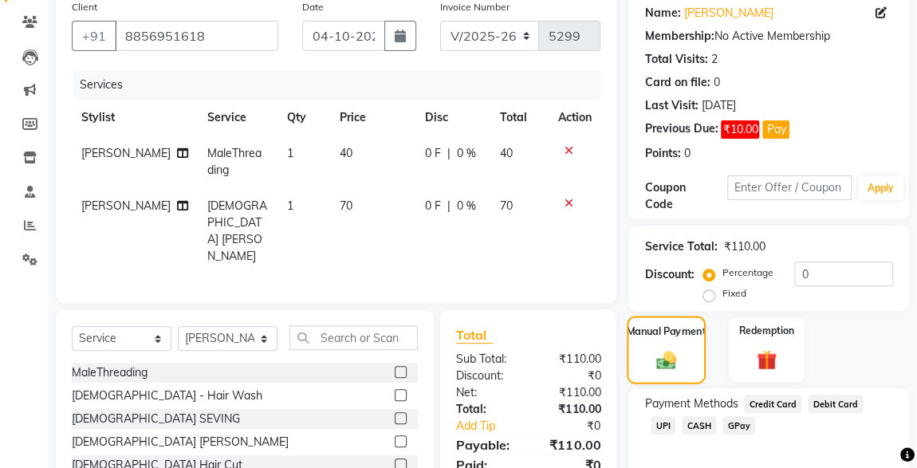
scroll to position [127, 0]
click at [675, 417] on span "UPI" at bounding box center [663, 426] width 25 height 18
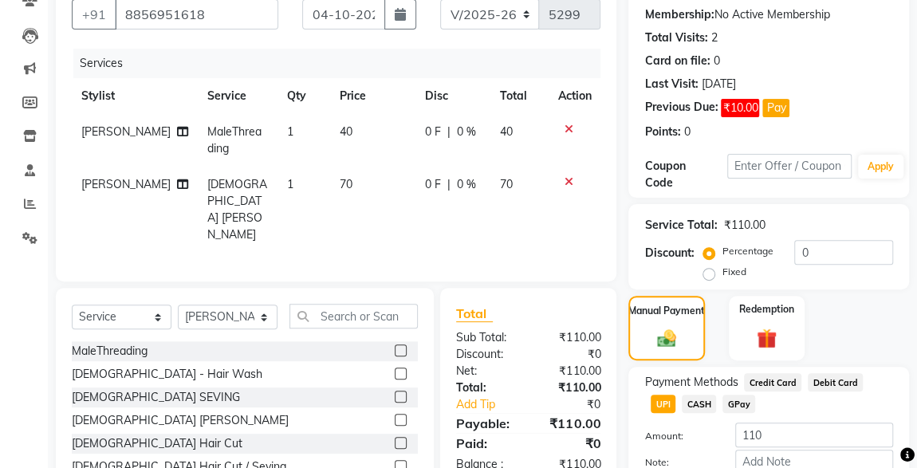
scroll to position [242, 0]
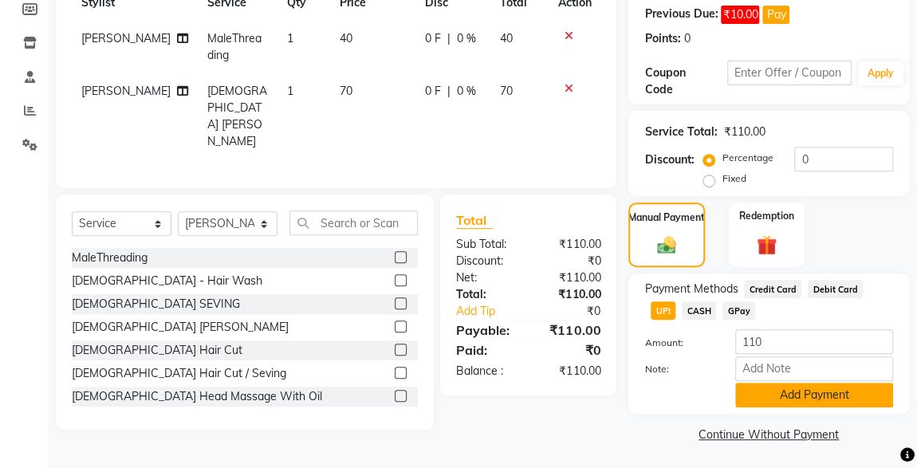
click at [812, 398] on button "Add Payment" at bounding box center [814, 395] width 158 height 25
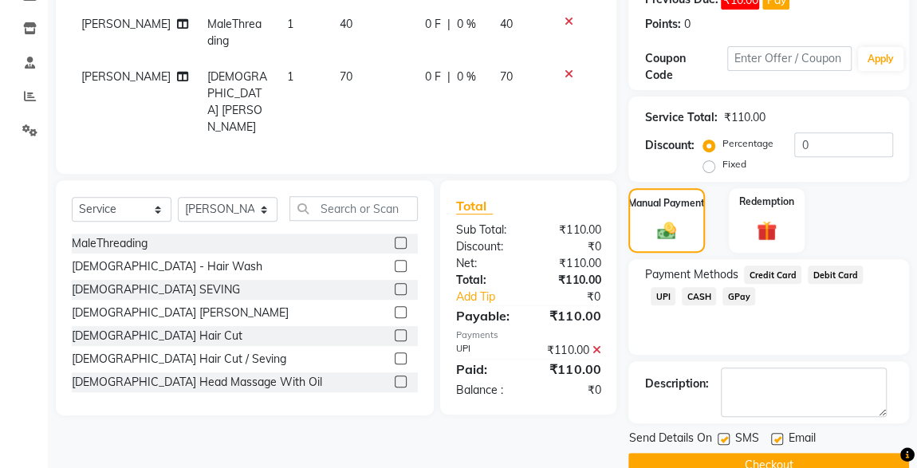
scroll to position [288, 0]
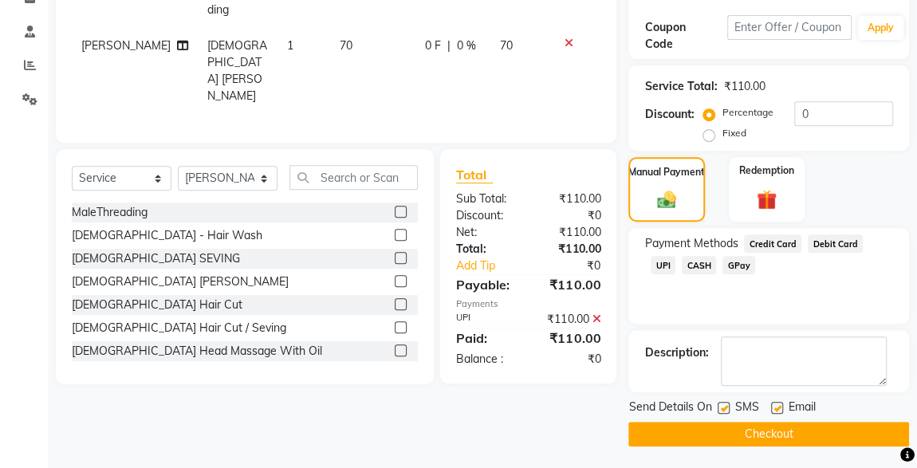
click at [724, 406] on label at bounding box center [724, 408] width 12 height 12
click at [724, 406] on input "checkbox" at bounding box center [723, 408] width 10 height 10
checkbox input "false"
click at [733, 439] on button "Checkout" at bounding box center [768, 434] width 281 height 25
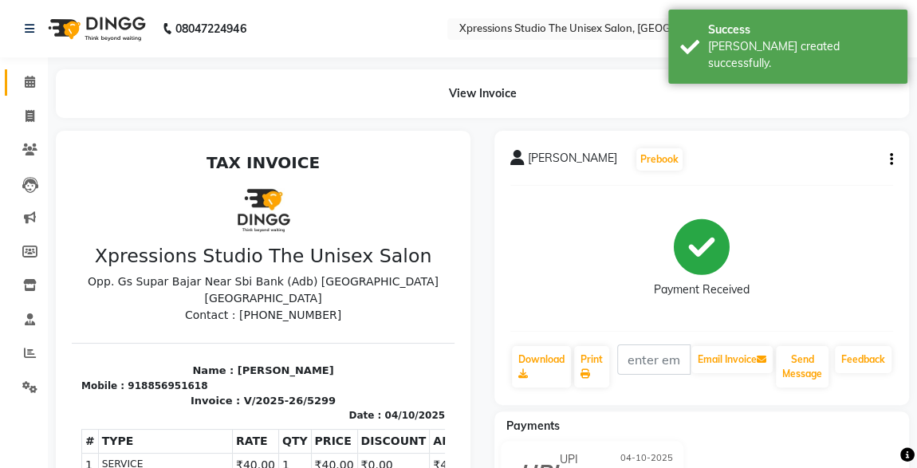
click at [22, 82] on span at bounding box center [30, 82] width 28 height 18
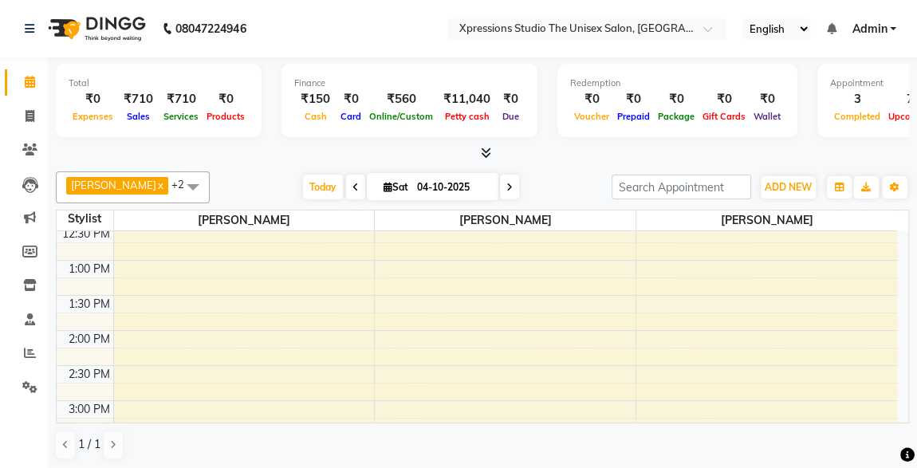
scroll to position [489, 0]
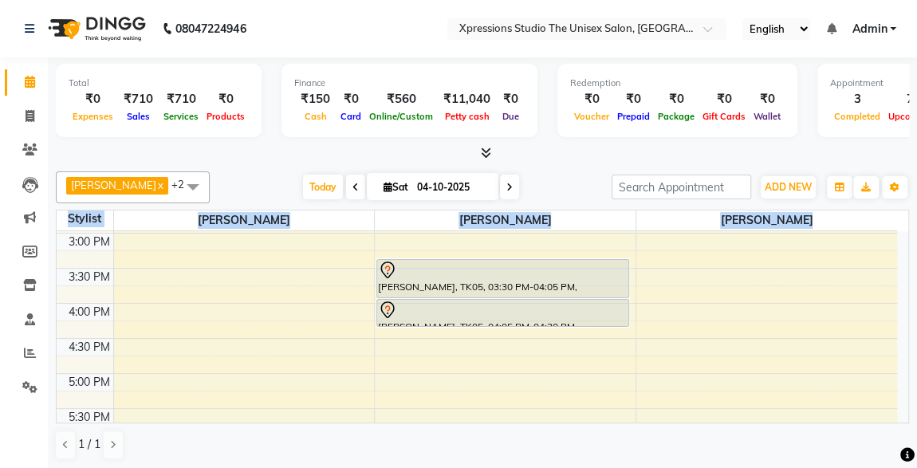
click at [902, 274] on div "Total ₹0 Expenses ₹710 Sales ₹710 Services ₹0 Products Finance ₹150 Cash ₹0 Car…" at bounding box center [482, 263] width 869 height 413
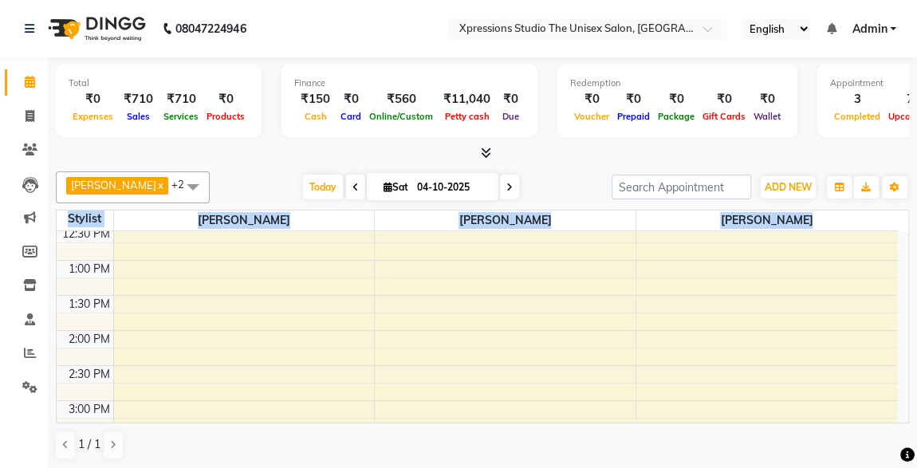
scroll to position [153, 0]
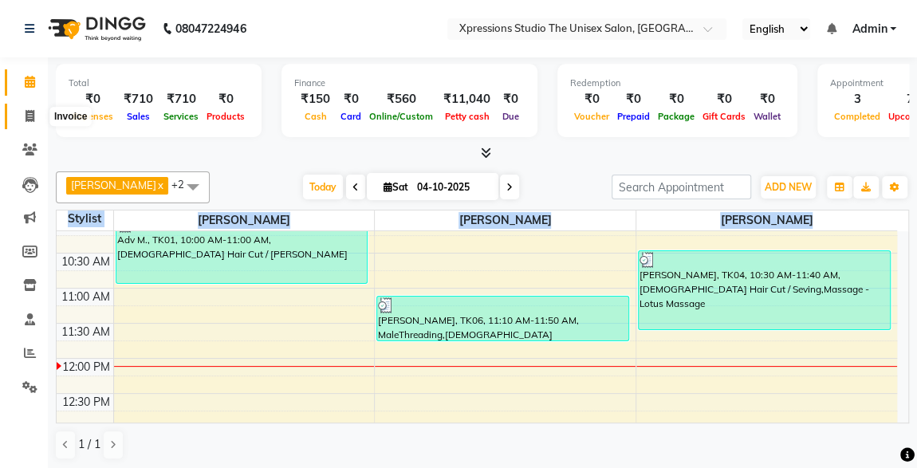
click at [33, 110] on icon at bounding box center [30, 116] width 9 height 12
select select "service"
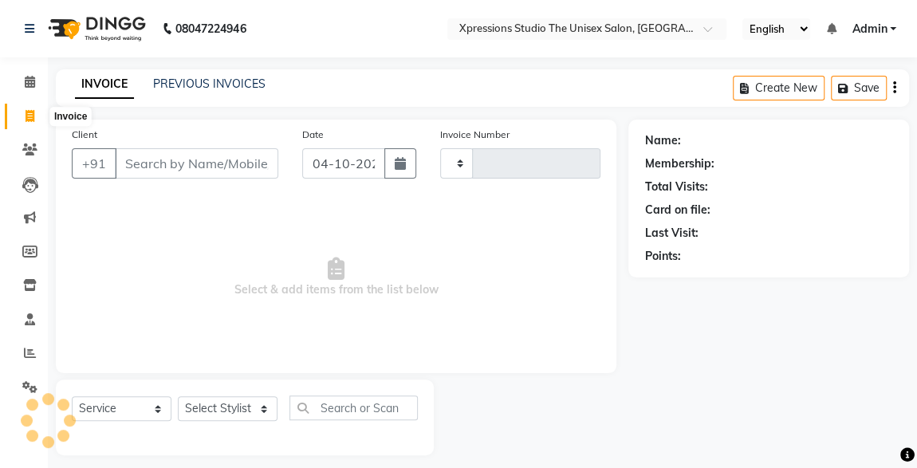
type input "5300"
select select "7003"
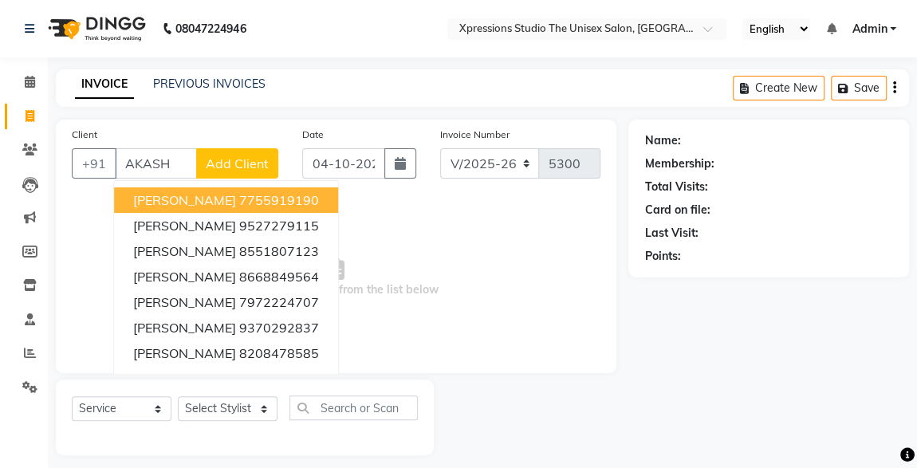
scroll to position [10, 0]
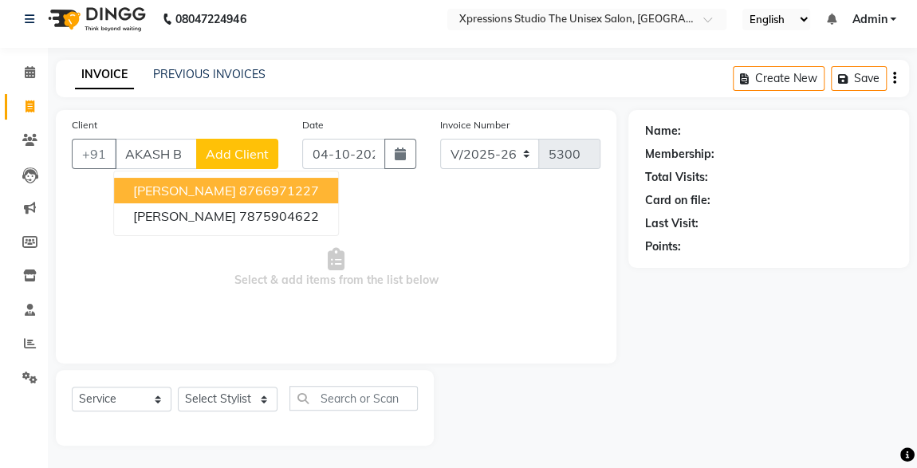
click at [265, 186] on ngb-highlight "8766971227" at bounding box center [279, 191] width 80 height 16
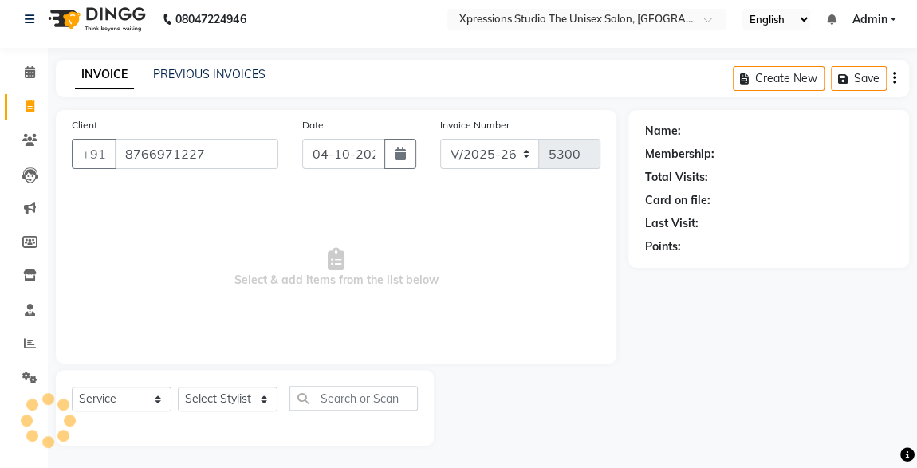
type input "8766971227"
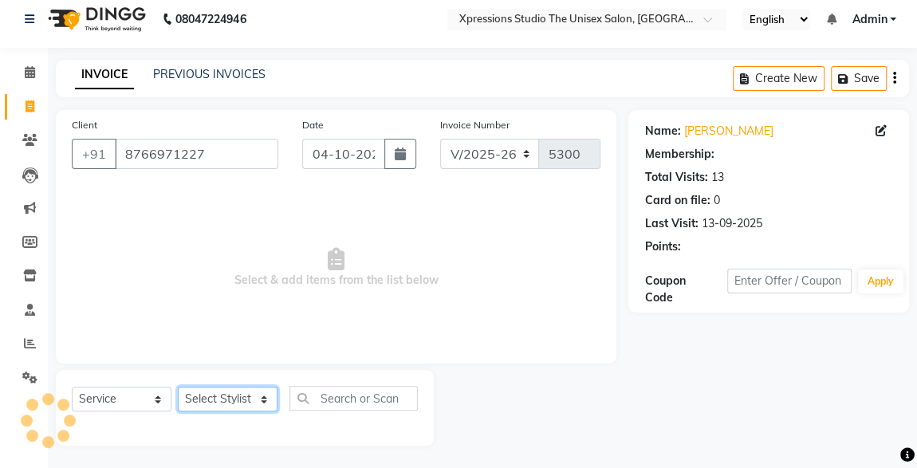
click at [242, 398] on select "Select Stylist ADESH RAUT ROHAN BABHULKAR ROSHAN TANDULKAR" at bounding box center [228, 399] width 100 height 25
select select "57589"
click at [178, 387] on select "Select Stylist ADESH RAUT ROHAN BABHULKAR ROSHAN TANDULKAR" at bounding box center [228, 399] width 100 height 25
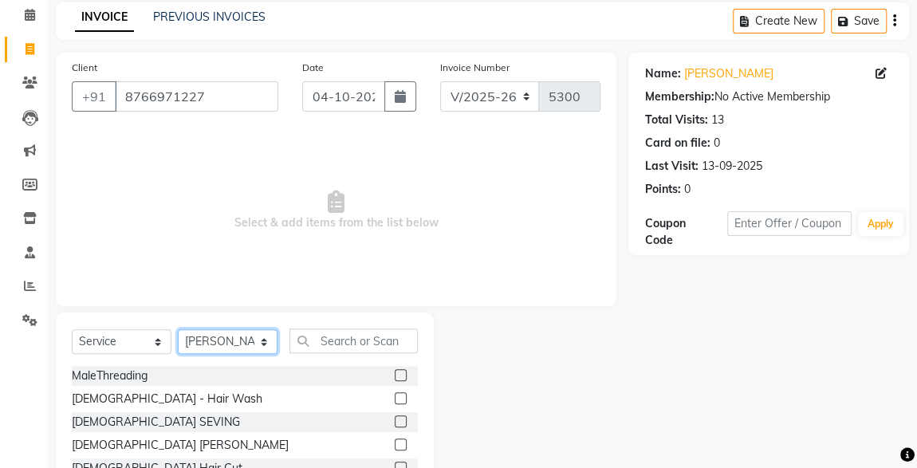
scroll to position [169, 0]
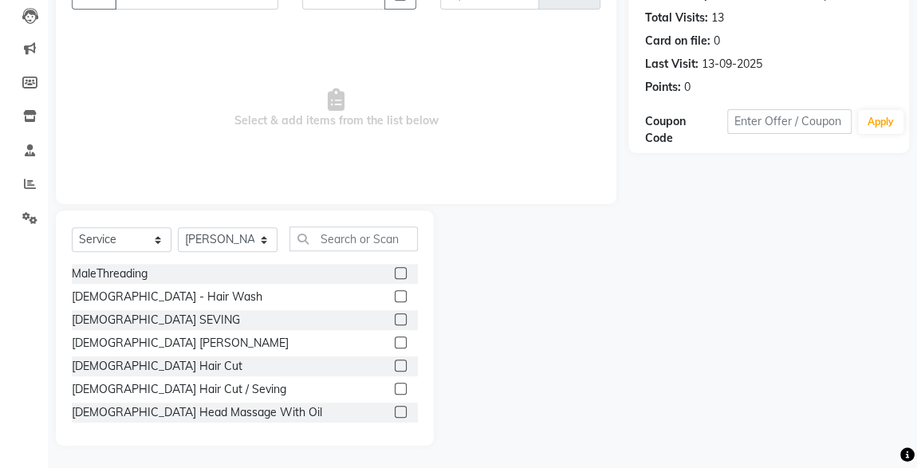
click at [395, 360] on label at bounding box center [401, 366] width 12 height 12
click at [395, 361] on input "checkbox" at bounding box center [400, 366] width 10 height 10
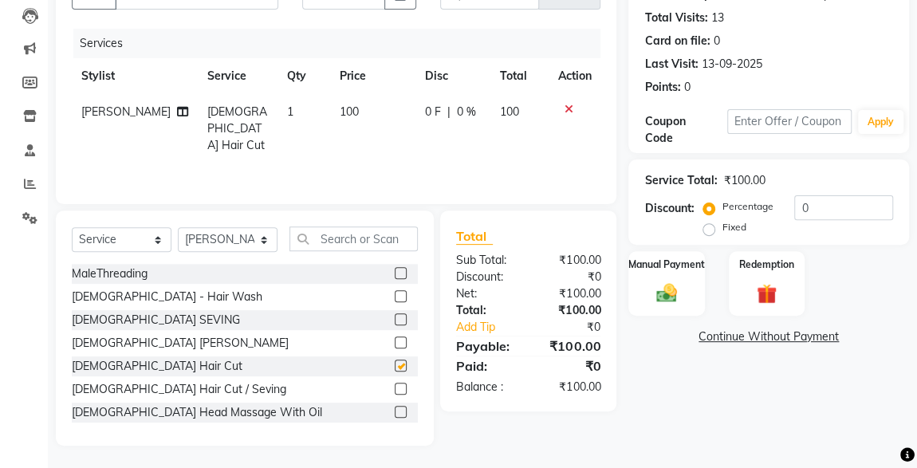
checkbox input "false"
click at [567, 104] on icon at bounding box center [568, 109] width 9 height 11
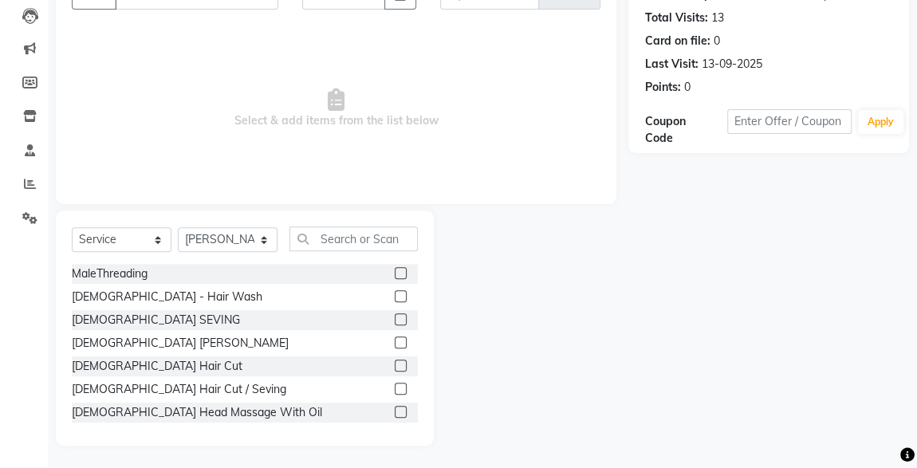
click at [395, 320] on label at bounding box center [401, 319] width 12 height 12
click at [395, 320] on input "checkbox" at bounding box center [400, 320] width 10 height 10
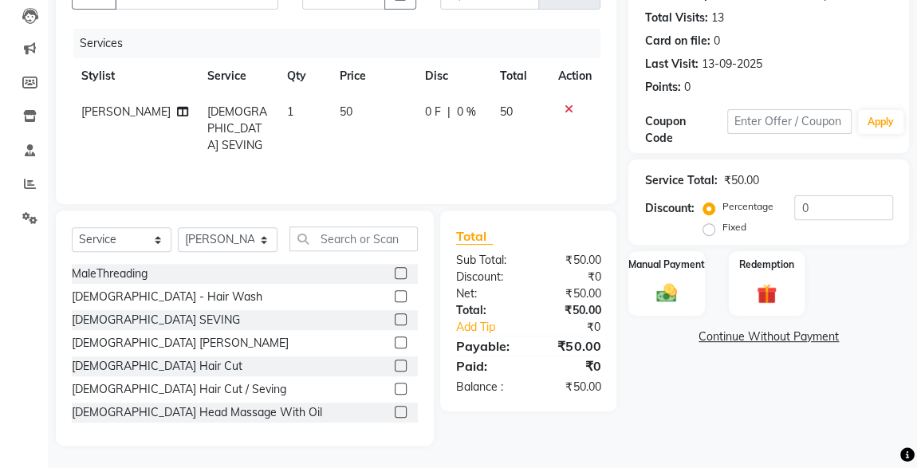
click at [568, 104] on icon at bounding box center [568, 109] width 9 height 11
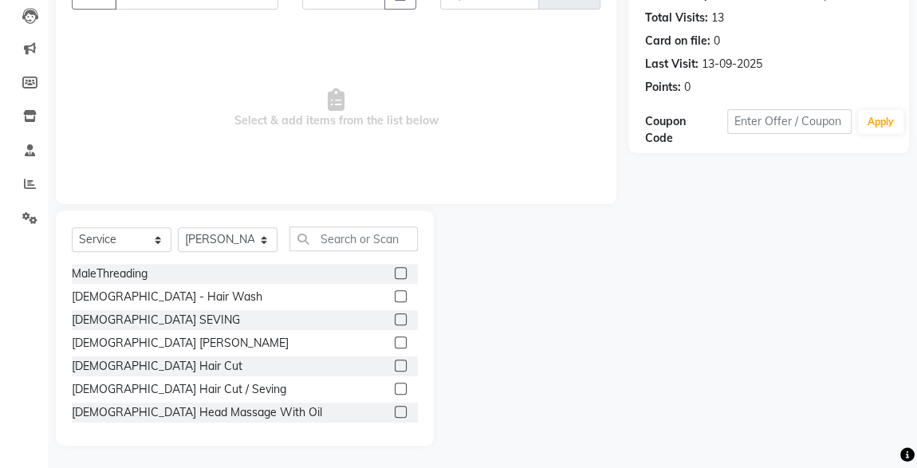
click at [395, 322] on label at bounding box center [401, 319] width 12 height 12
click at [395, 322] on input "checkbox" at bounding box center [400, 320] width 10 height 10
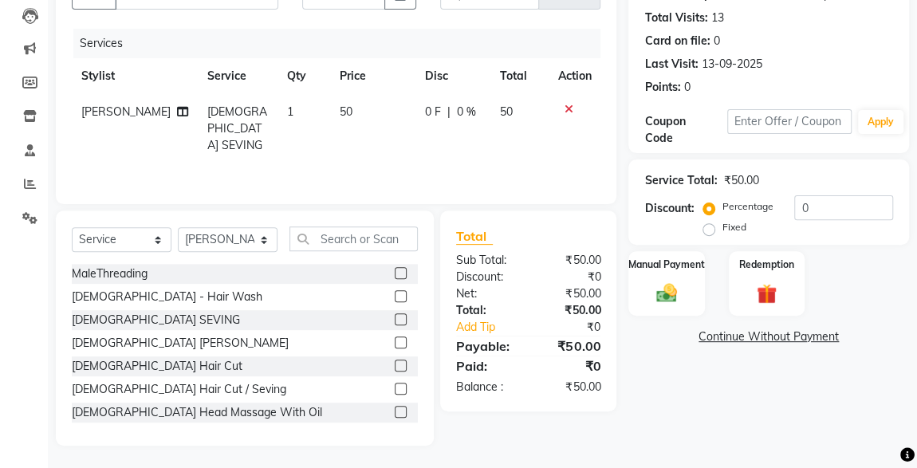
click at [564, 108] on icon at bounding box center [568, 109] width 9 height 11
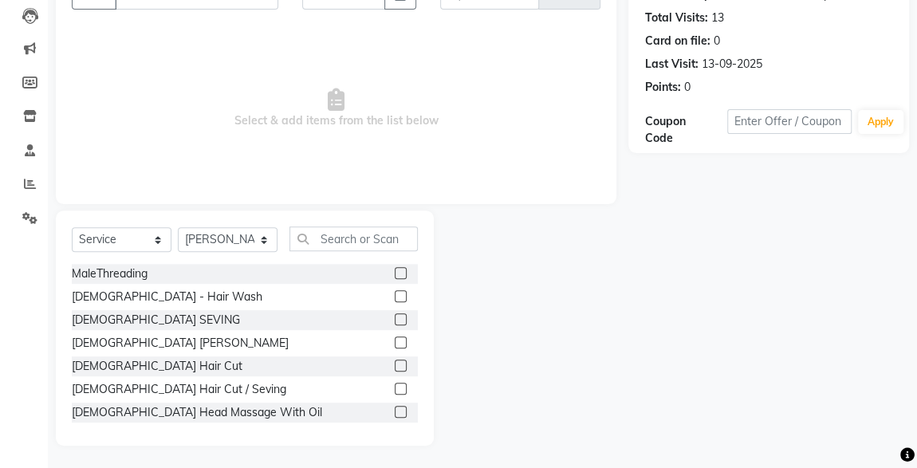
click at [395, 322] on label at bounding box center [401, 319] width 12 height 12
click at [395, 322] on input "checkbox" at bounding box center [400, 320] width 10 height 10
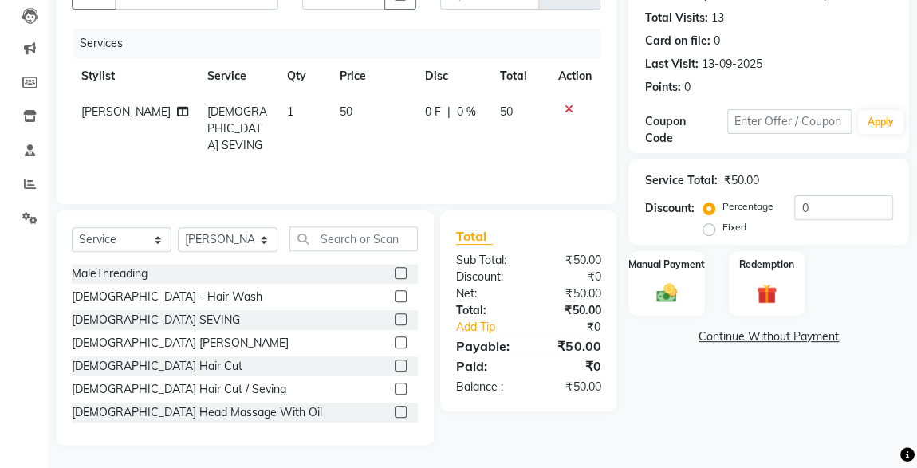
click at [568, 105] on icon at bounding box center [568, 109] width 9 height 11
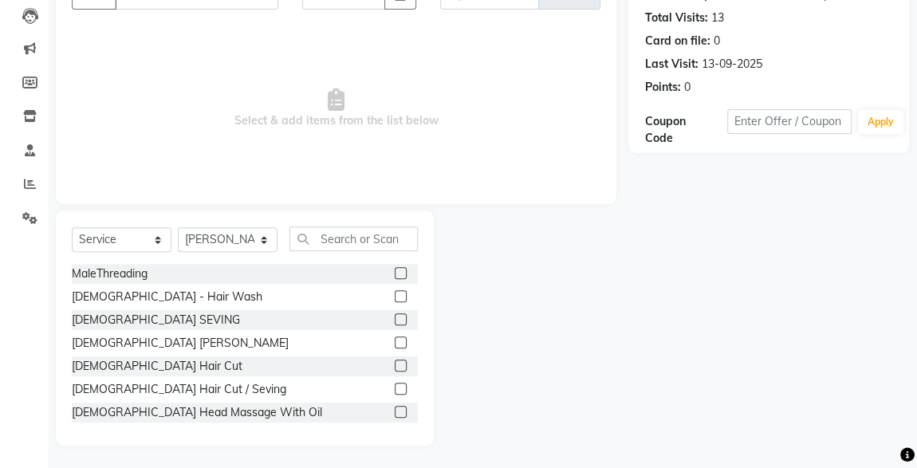
click at [395, 317] on label at bounding box center [401, 319] width 12 height 12
click at [395, 317] on input "checkbox" at bounding box center [400, 320] width 10 height 10
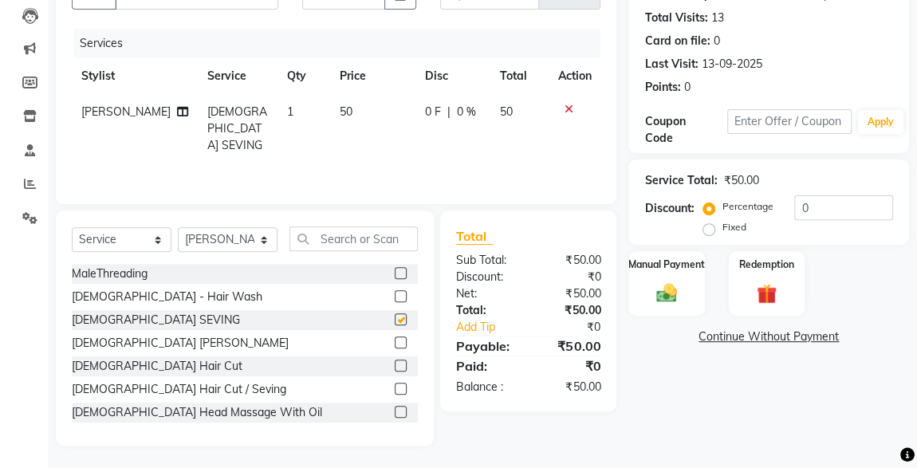
checkbox input "false"
click at [568, 105] on icon at bounding box center [568, 109] width 9 height 11
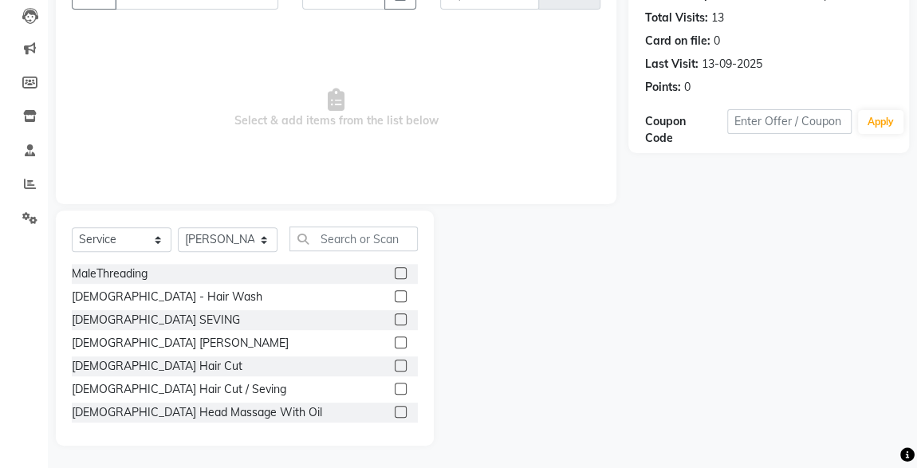
click at [395, 360] on label at bounding box center [401, 366] width 12 height 12
click at [395, 361] on input "checkbox" at bounding box center [400, 366] width 10 height 10
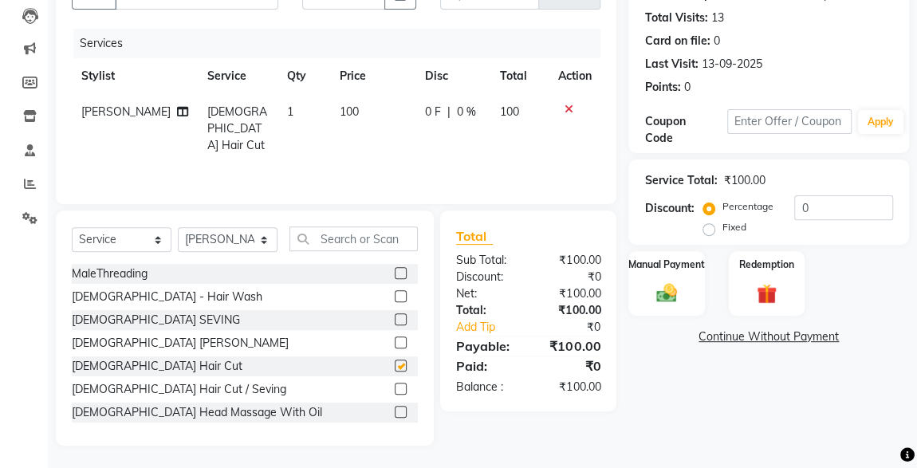
click at [395, 363] on label at bounding box center [401, 366] width 12 height 12
click at [395, 363] on input "checkbox" at bounding box center [400, 366] width 10 height 10
checkbox input "false"
click at [568, 111] on icon at bounding box center [568, 109] width 9 height 11
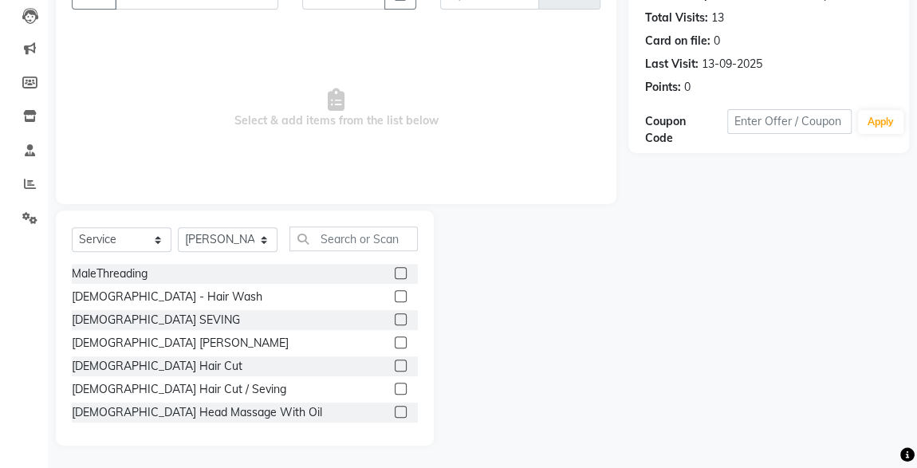
click at [395, 340] on label at bounding box center [401, 342] width 12 height 12
click at [395, 340] on input "checkbox" at bounding box center [400, 343] width 10 height 10
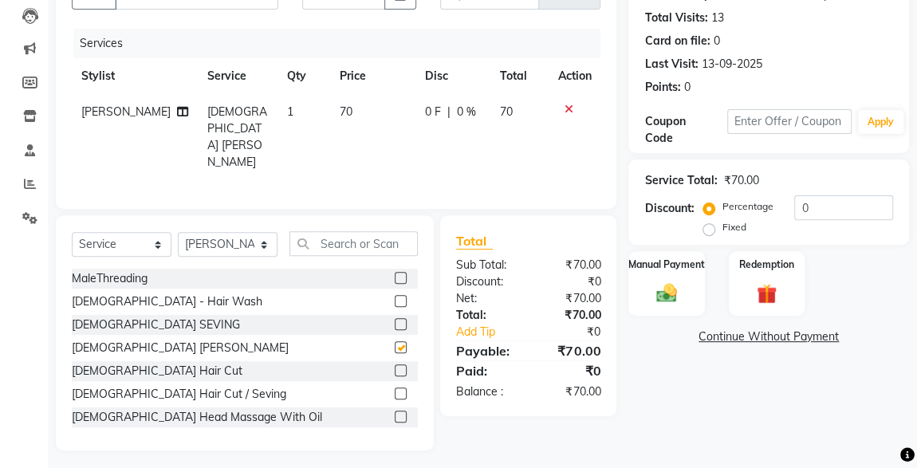
checkbox input "false"
click at [672, 293] on img at bounding box center [666, 293] width 34 height 25
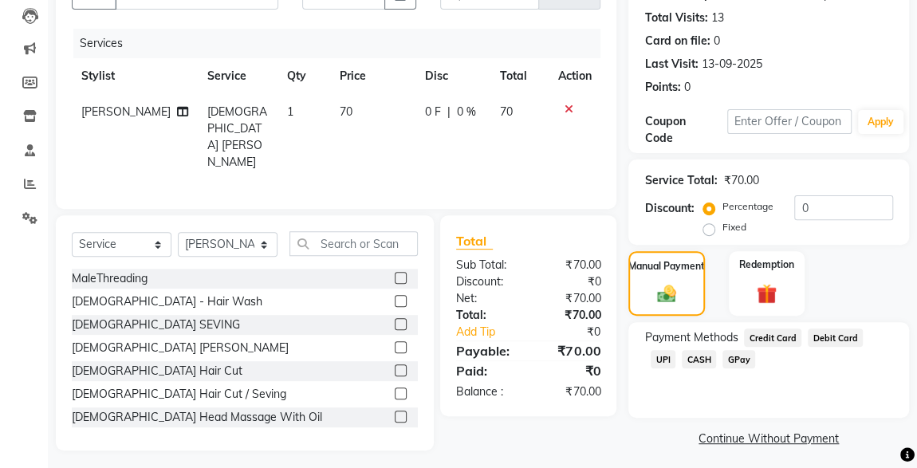
click at [682, 364] on span "CASH" at bounding box center [699, 359] width 34 height 18
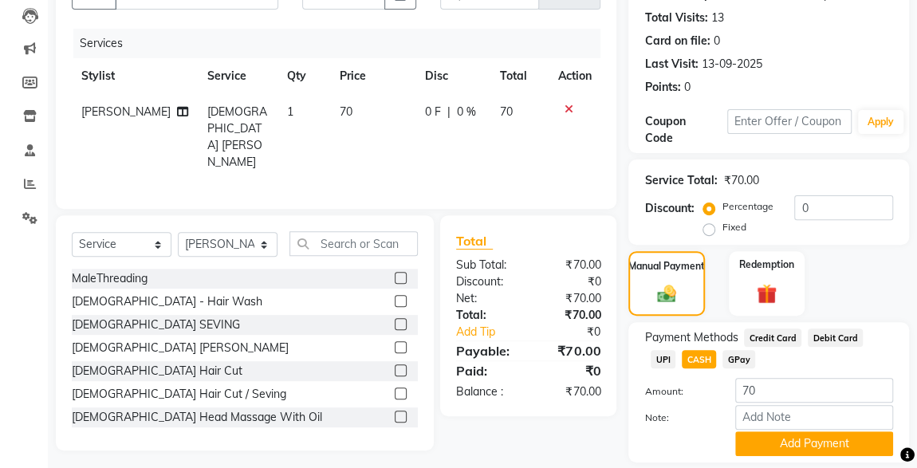
scroll to position [218, 0]
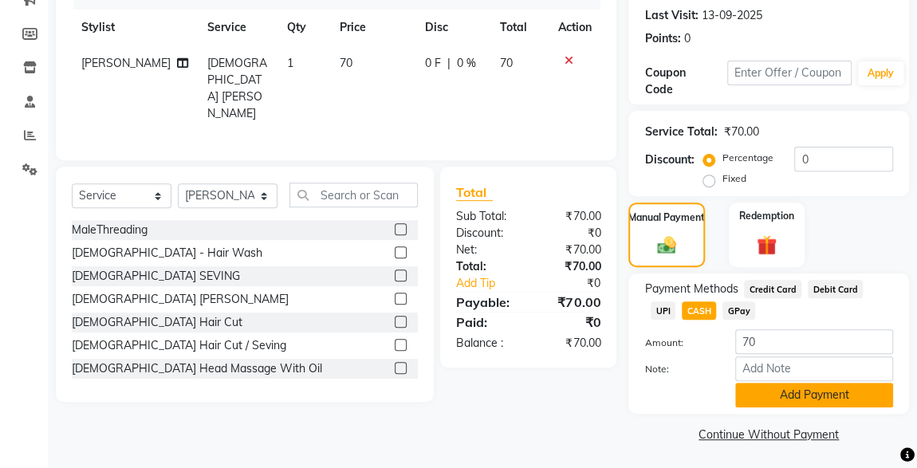
click at [830, 399] on button "Add Payment" at bounding box center [814, 395] width 158 height 25
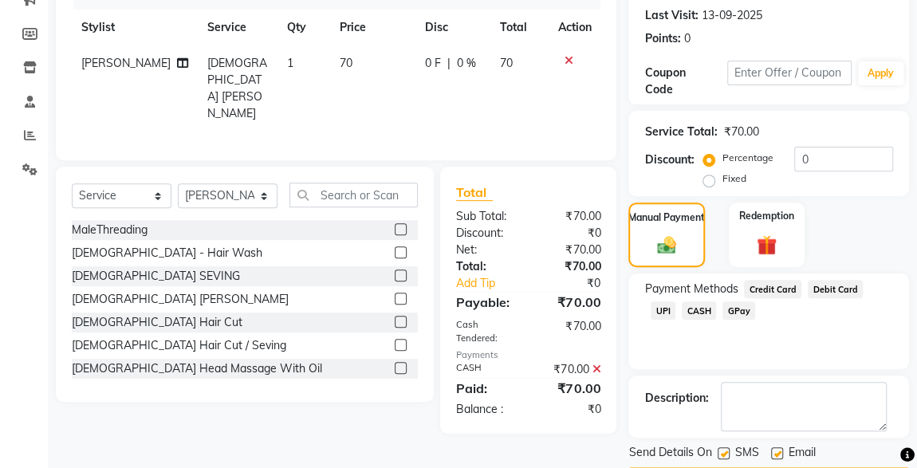
scroll to position [263, 0]
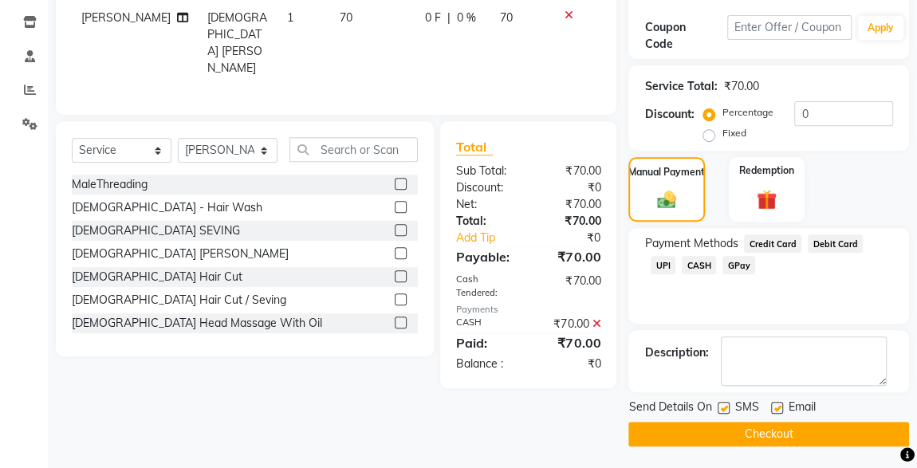
click at [828, 433] on button "Checkout" at bounding box center [768, 434] width 281 height 25
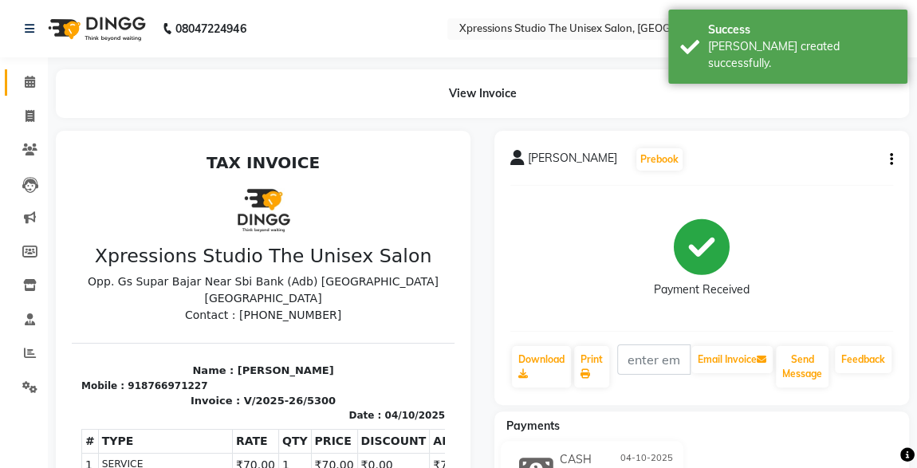
click at [13, 82] on link "Calendar" at bounding box center [24, 82] width 38 height 26
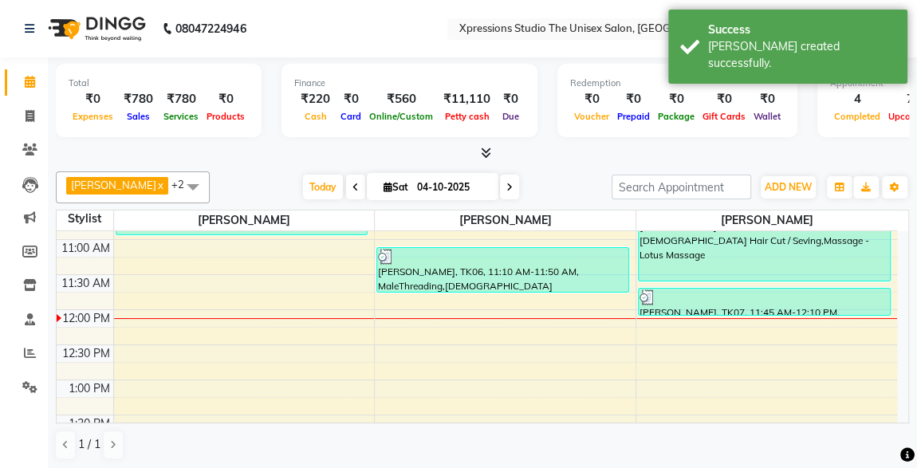
scroll to position [201, 0]
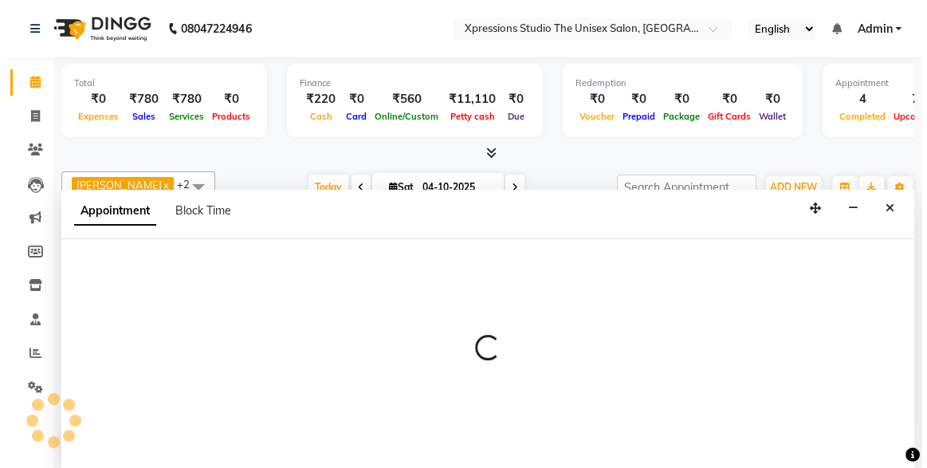
scroll to position [0, 0]
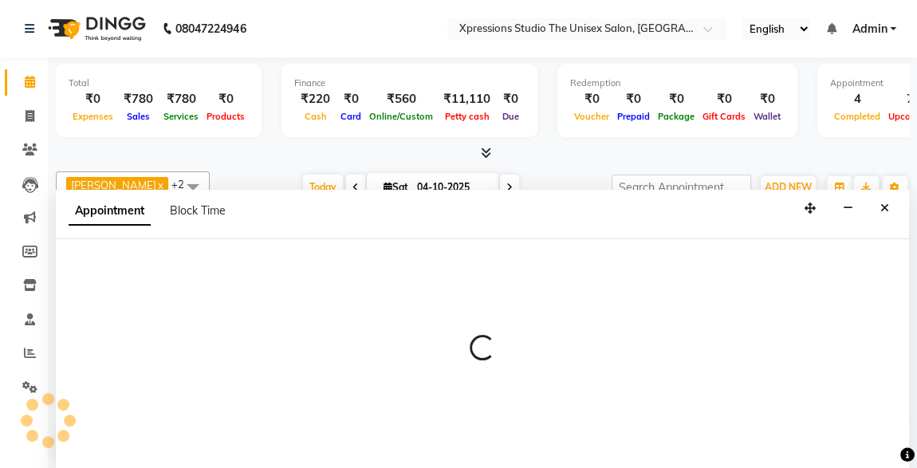
select select "57589"
select select "750"
select select "tentative"
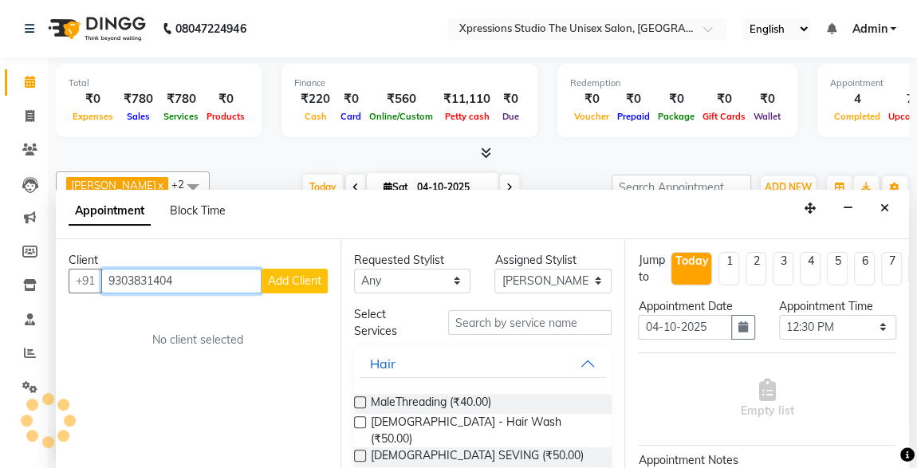
type input "9303831404"
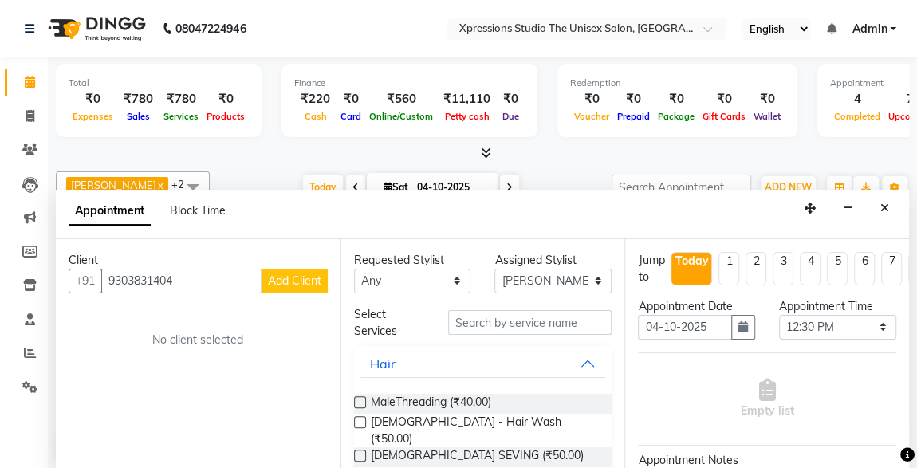
click at [292, 273] on span "Add Client" at bounding box center [294, 280] width 53 height 14
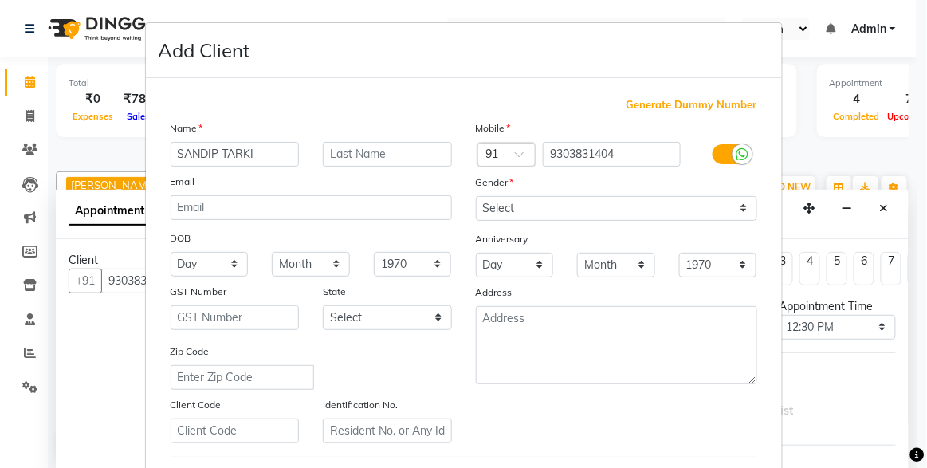
type input "SANDIP TARKI"
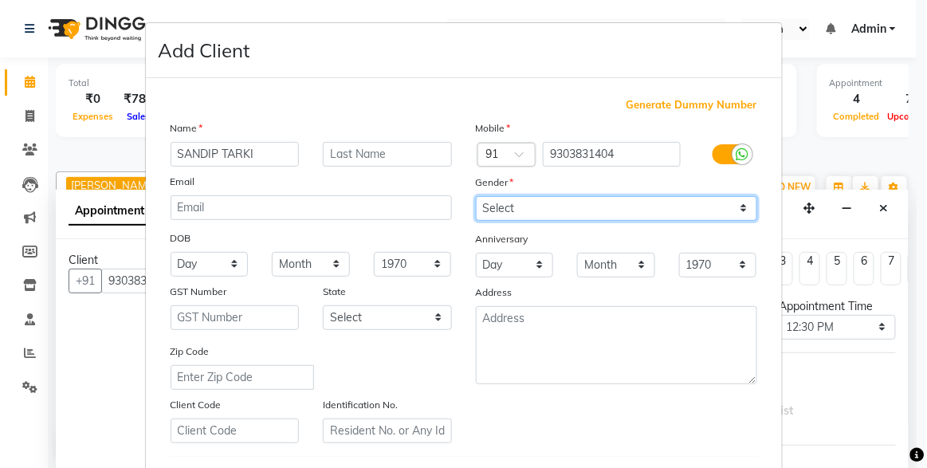
click at [741, 206] on select "Select Male Female Other Prefer Not To Say" at bounding box center [616, 208] width 281 height 25
select select "male"
click at [476, 196] on select "Select Male Female Other Prefer Not To Say" at bounding box center [616, 208] width 281 height 25
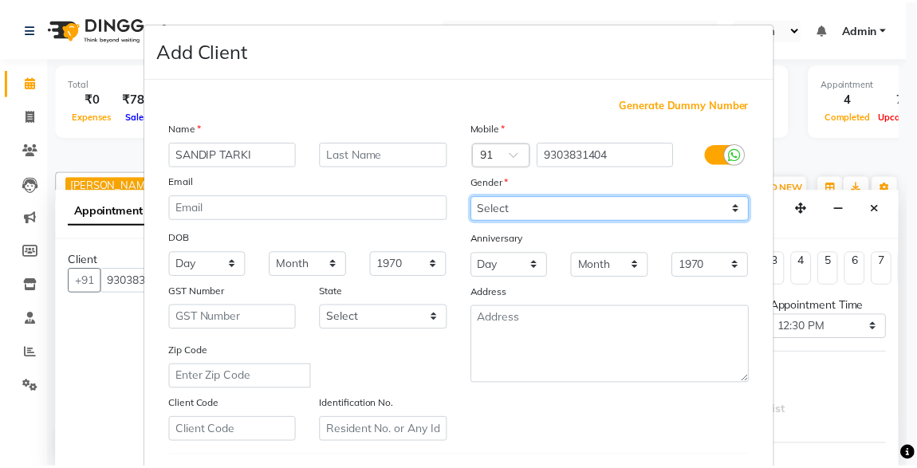
scroll to position [262, 0]
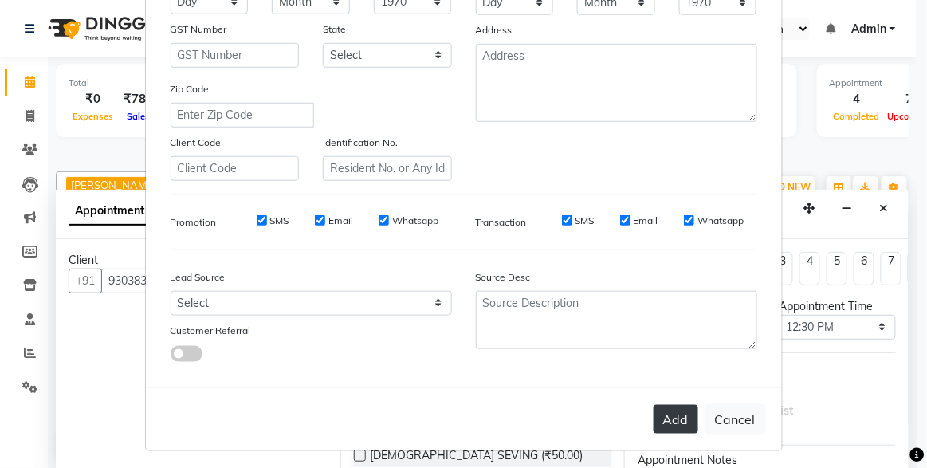
click at [676, 414] on button "Add" at bounding box center [676, 419] width 45 height 29
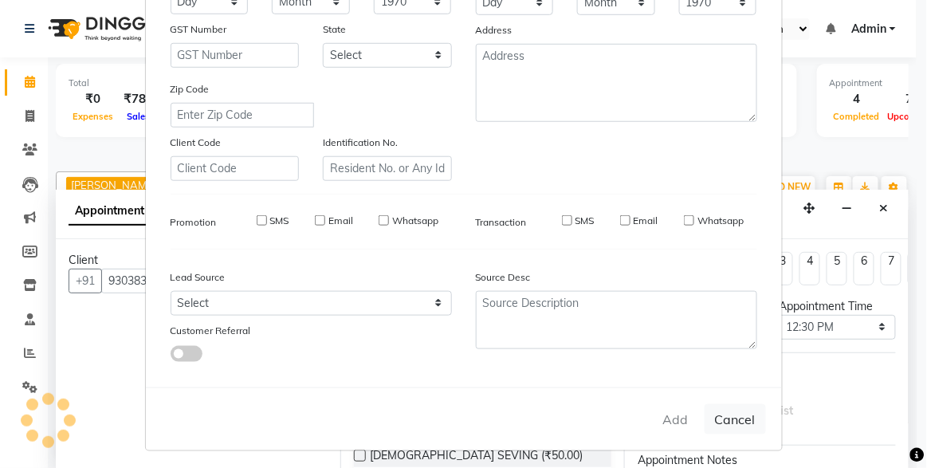
select select
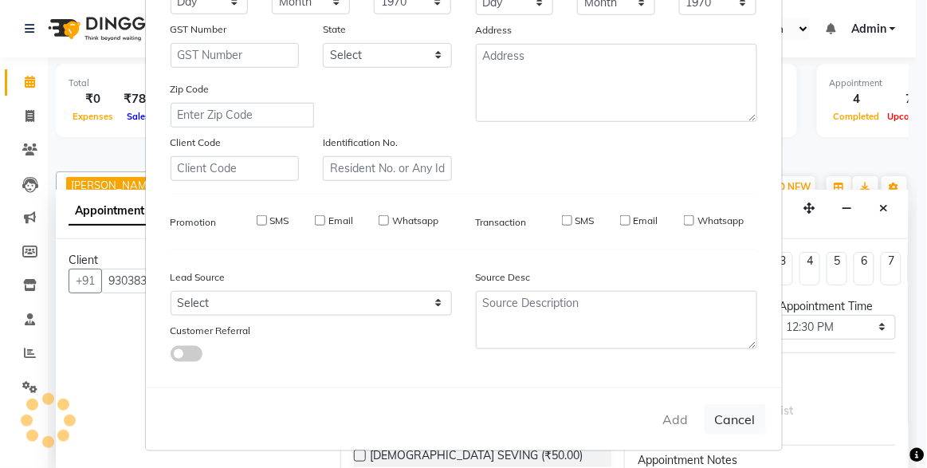
select select
checkbox input "false"
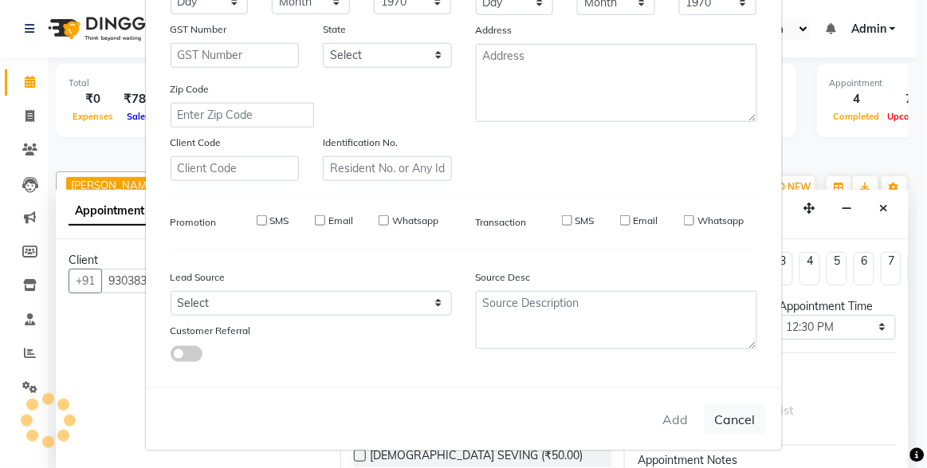
checkbox input "false"
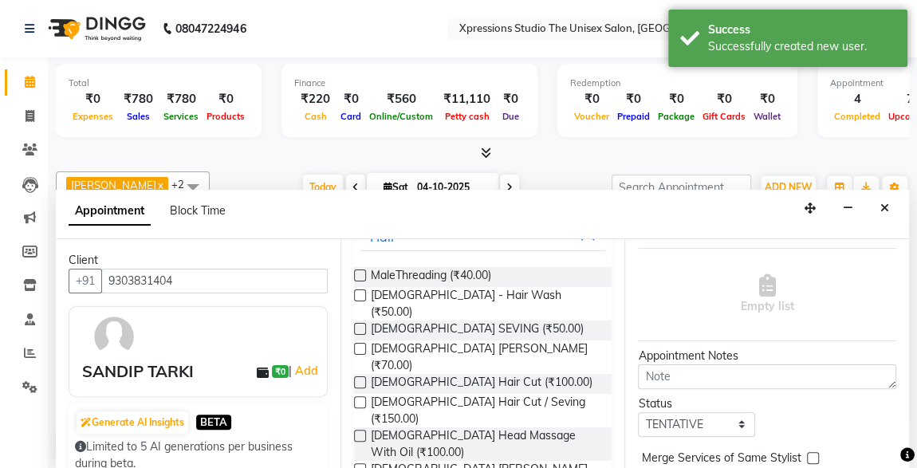
scroll to position [130, 0]
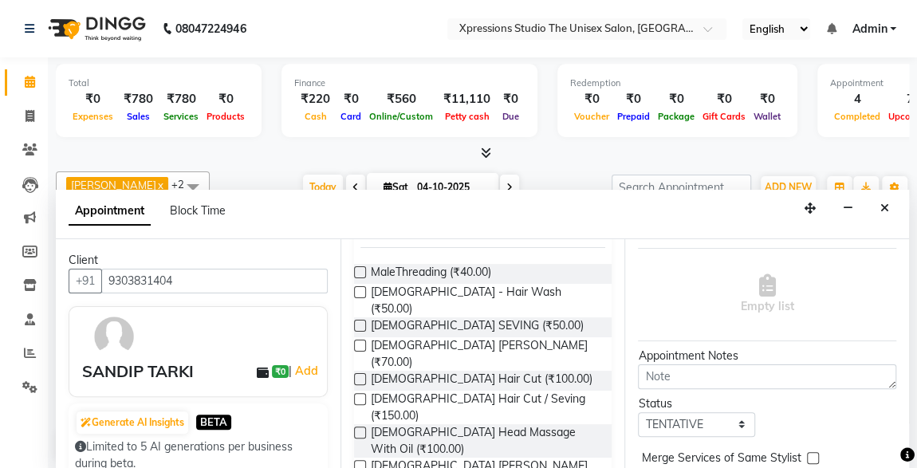
click at [360, 393] on label at bounding box center [360, 399] width 12 height 12
click at [360, 395] on input "checkbox" at bounding box center [359, 400] width 10 height 10
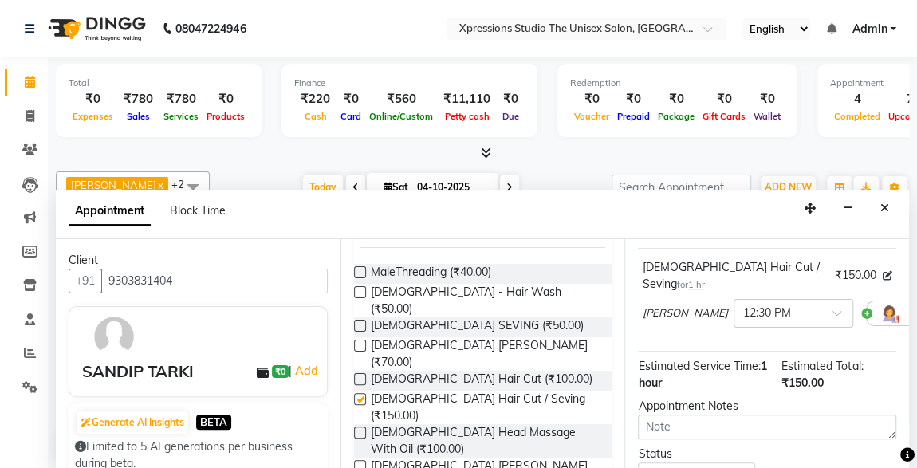
checkbox input "false"
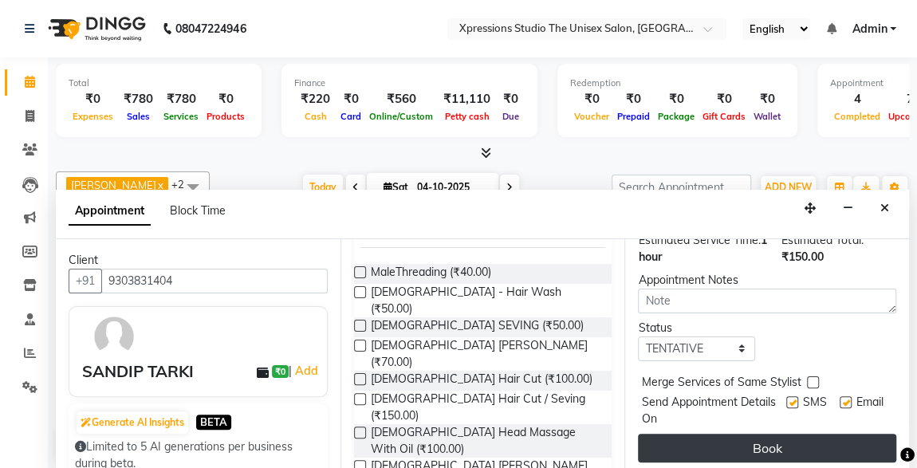
click at [796, 435] on button "Book" at bounding box center [767, 448] width 258 height 29
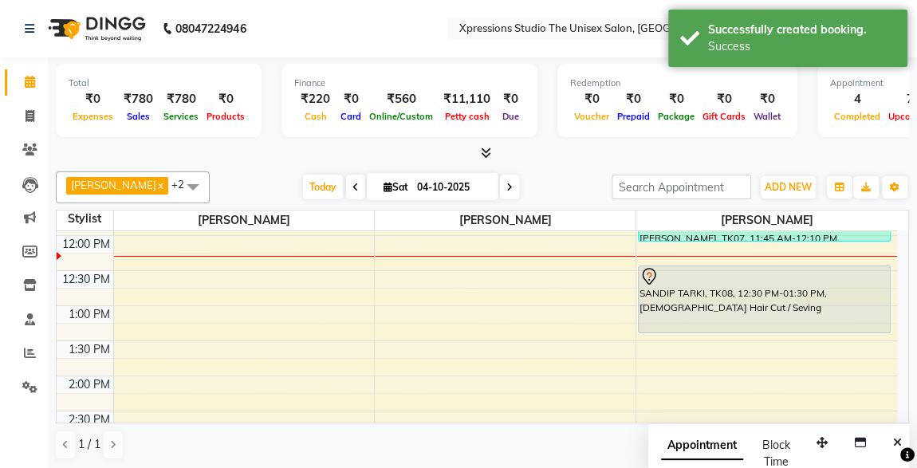
scroll to position [278, 0]
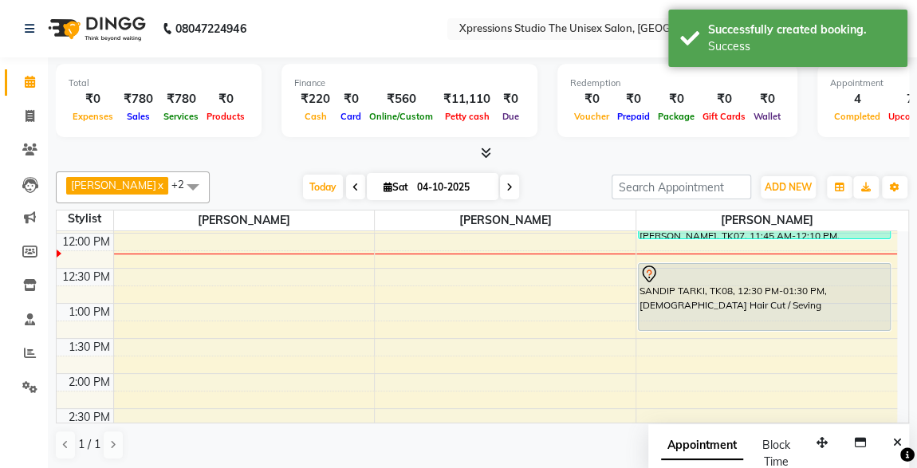
select select "57587"
select select "720"
select select "tentative"
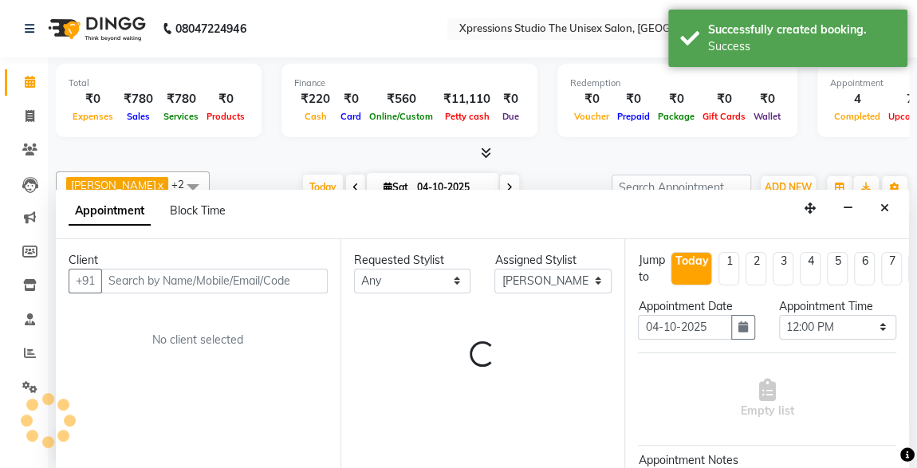
scroll to position [0, 0]
click at [309, 252] on div "Client" at bounding box center [198, 260] width 259 height 17
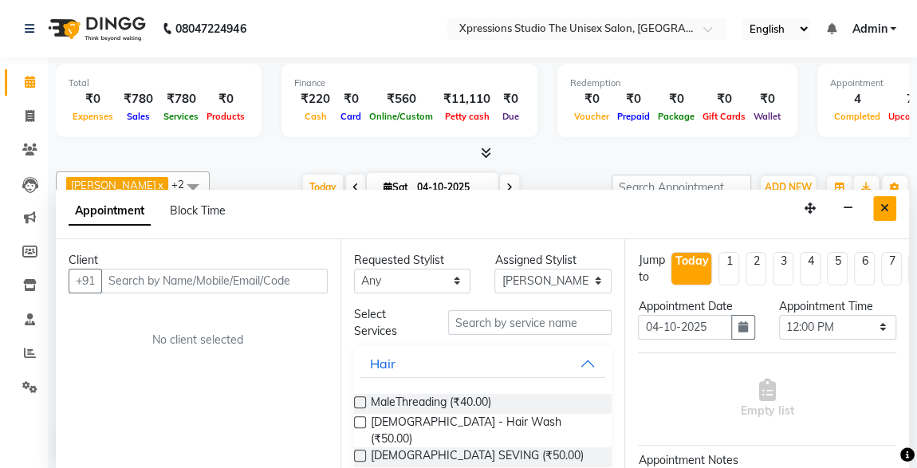
click at [883, 206] on icon "Close" at bounding box center [884, 207] width 9 height 11
